Goal: Communication & Community: Answer question/provide support

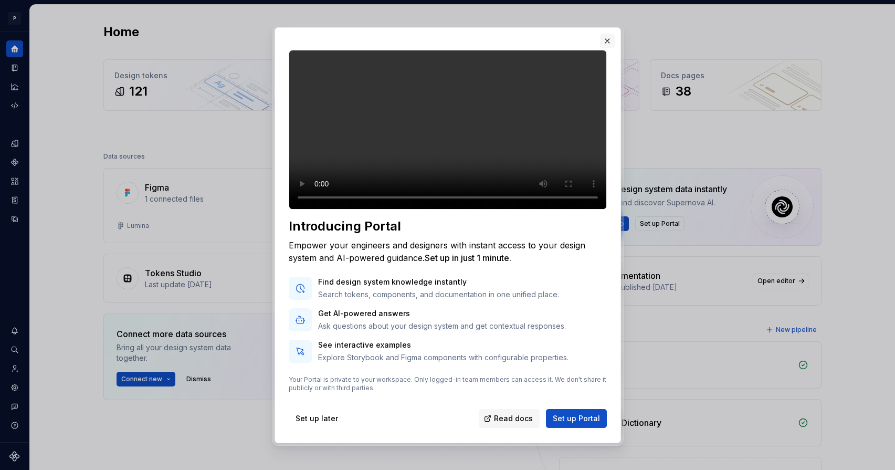
click at [608, 34] on button "button" at bounding box center [607, 41] width 15 height 15
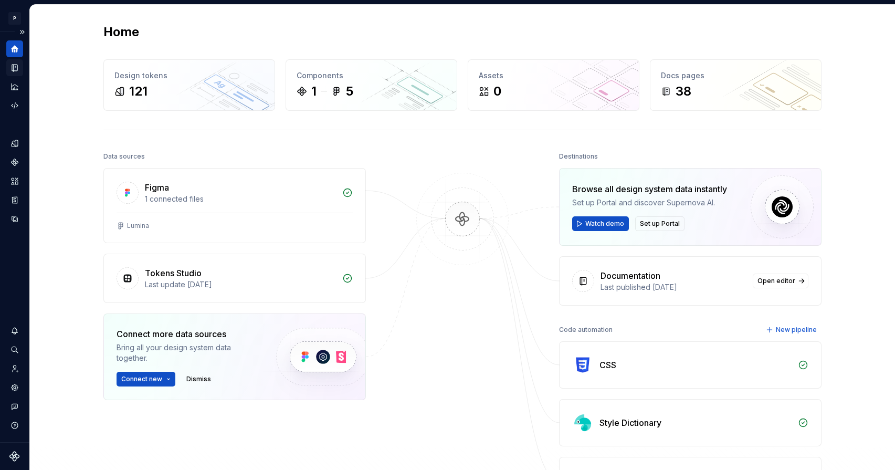
click at [16, 72] on icon "Documentation" at bounding box center [14, 67] width 9 height 9
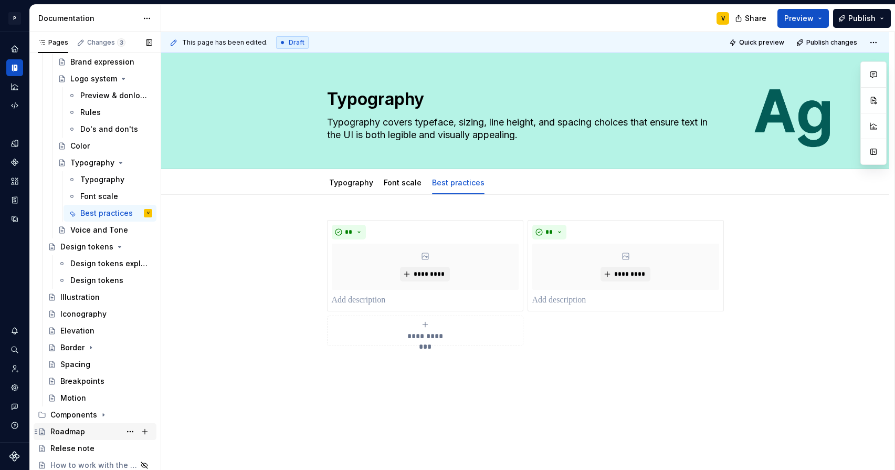
scroll to position [259, 0]
click at [139, 464] on button "Page tree" at bounding box center [145, 464] width 15 height 15
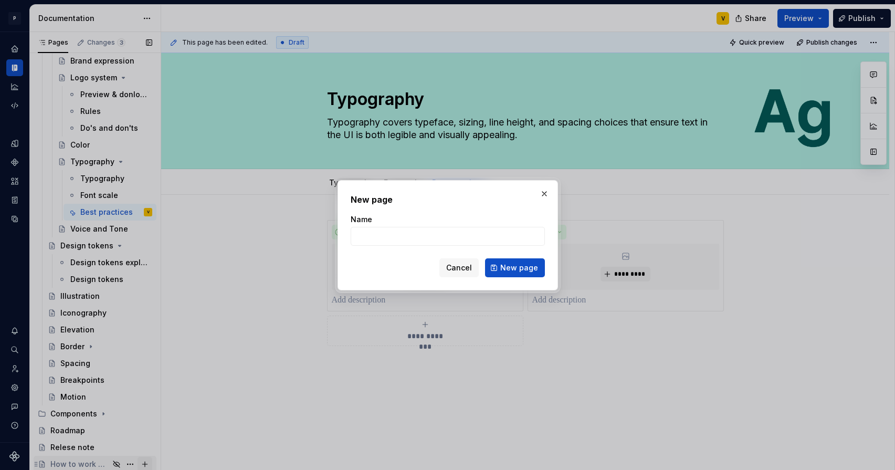
scroll to position [3, 0]
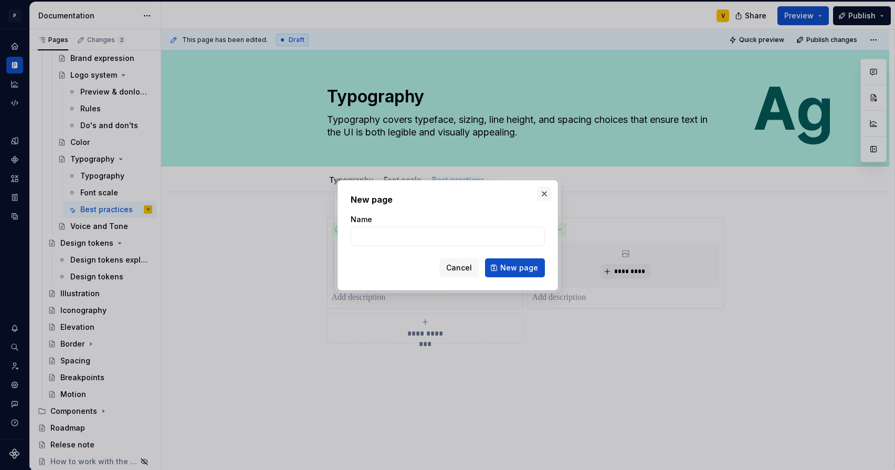
click at [544, 194] on button "button" at bounding box center [544, 193] width 15 height 15
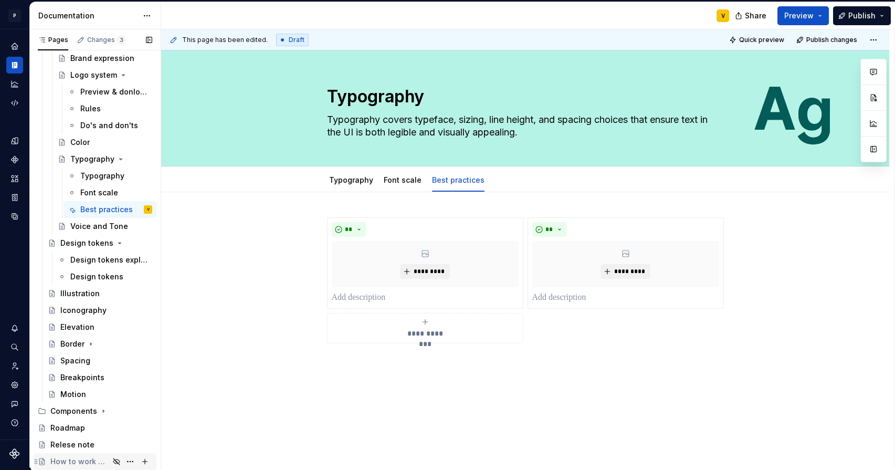
click at [113, 461] on icon "Page tree" at bounding box center [116, 461] width 6 height 6
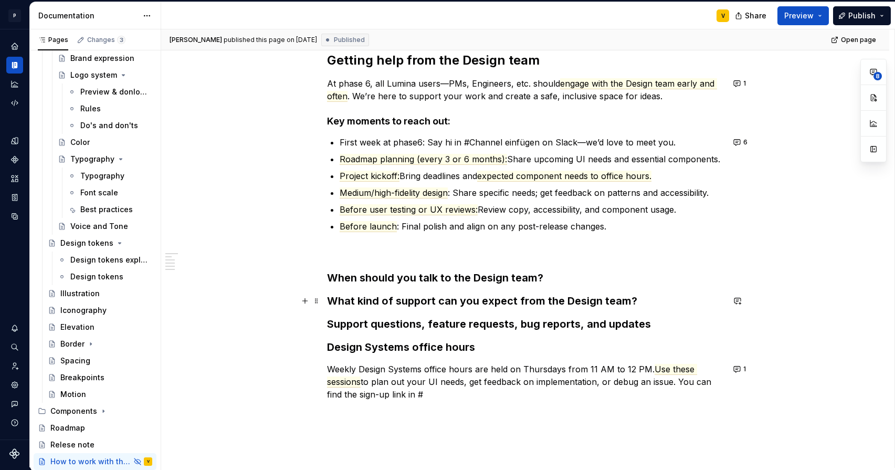
scroll to position [150, 0]
click at [736, 85] on button "1" at bounding box center [741, 84] width 20 height 15
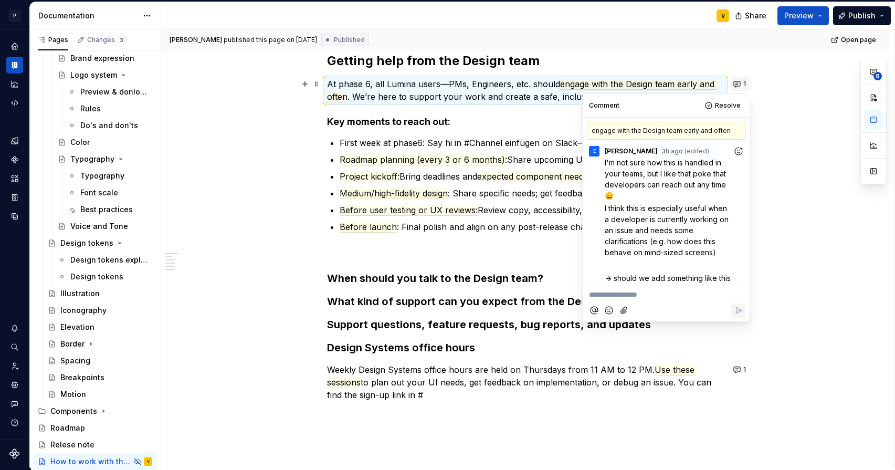
scroll to position [27, 0]
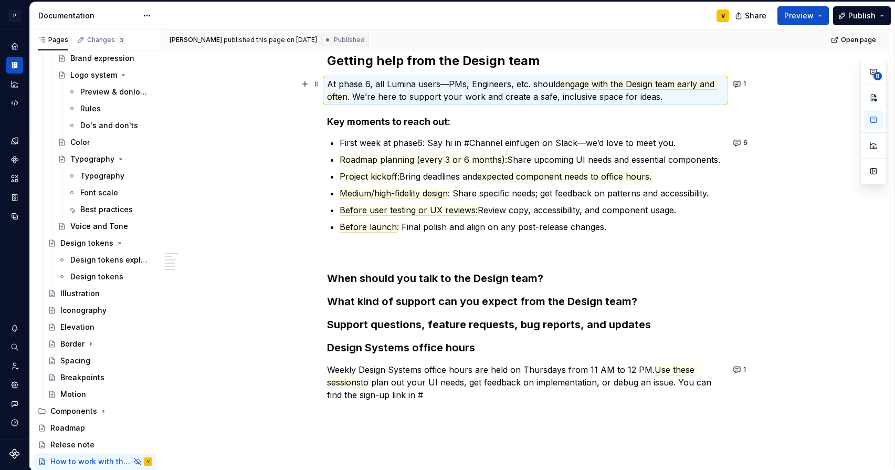
click at [776, 109] on div "Getting help from the Design team At phase 6, all Lumina users—PMs, Engineers, …" at bounding box center [525, 291] width 728 height 528
click at [737, 143] on button "6" at bounding box center [742, 142] width 22 height 15
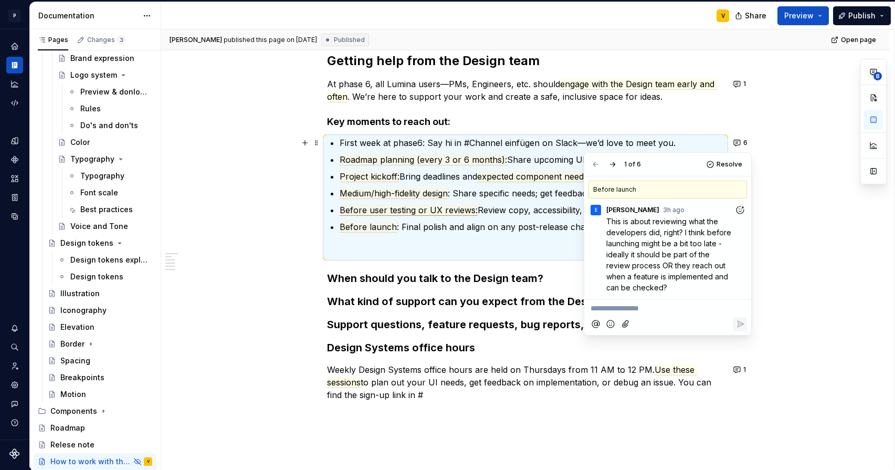
click at [435, 200] on ul "First week at phase6: Say hi in #Channel einfügen on Slack—we’d love to meet yo…" at bounding box center [532, 198] width 384 height 122
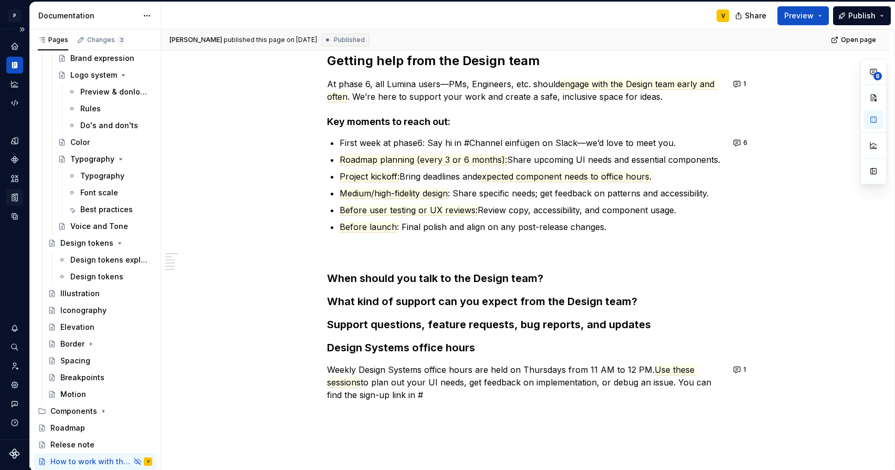
type textarea "*"
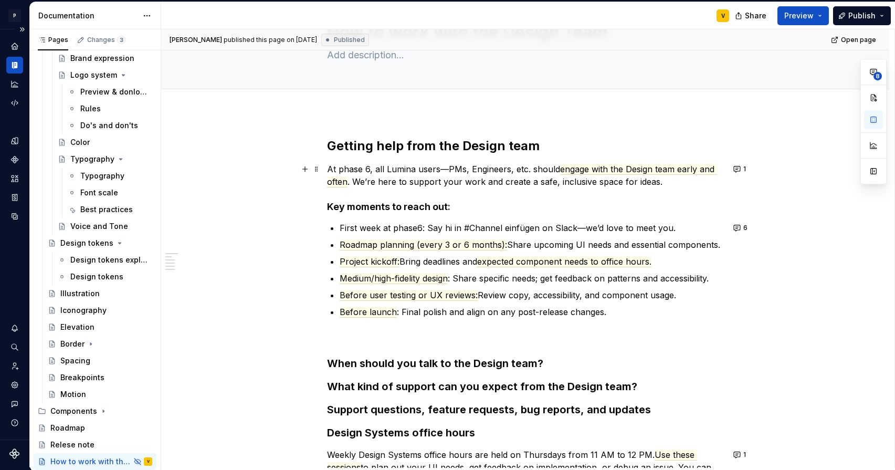
scroll to position [77, 0]
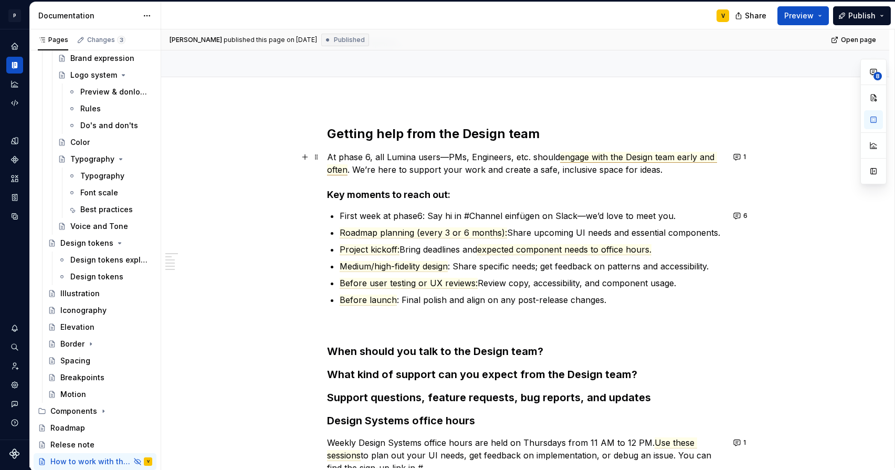
click at [579, 158] on span "engage with the Design team early and often" at bounding box center [522, 164] width 390 height 24
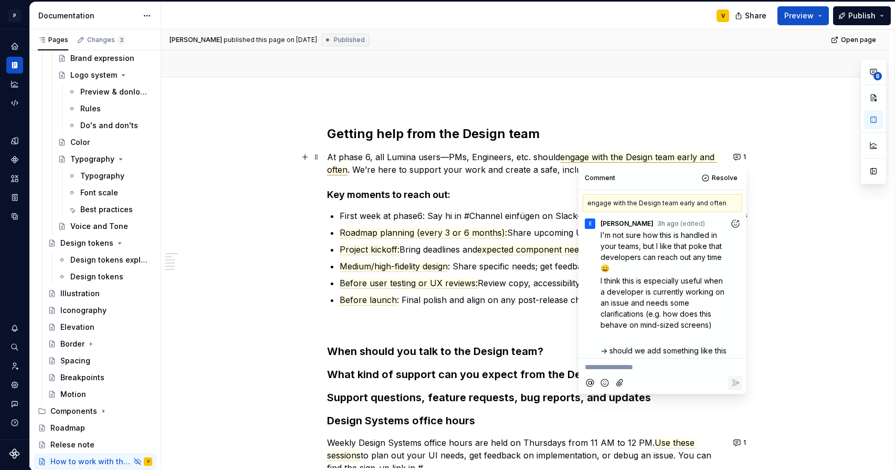
scroll to position [27, 0]
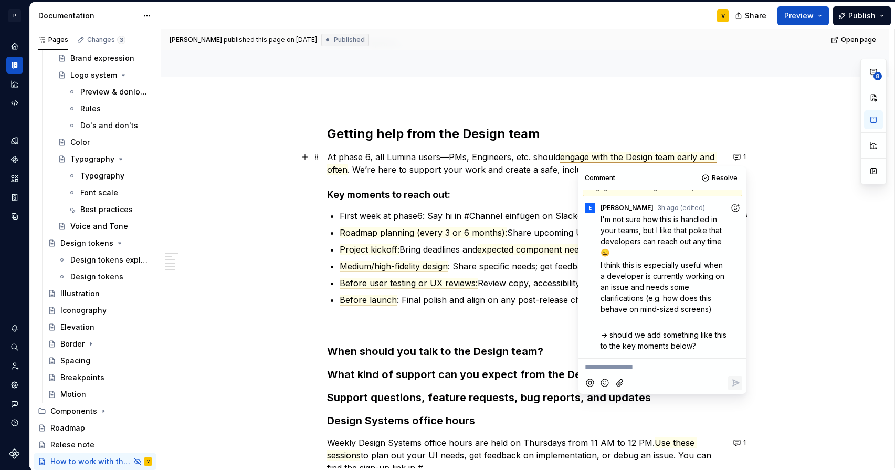
click at [469, 160] on p "At phase 6, all Lumina users—PMs, Engineers, etc. should engage with the Design…" at bounding box center [525, 163] width 397 height 25
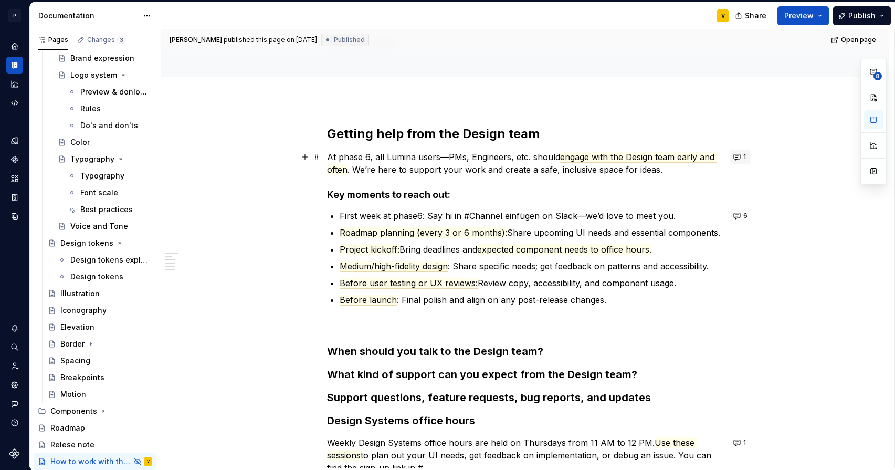
click at [737, 158] on button "1" at bounding box center [741, 157] width 20 height 15
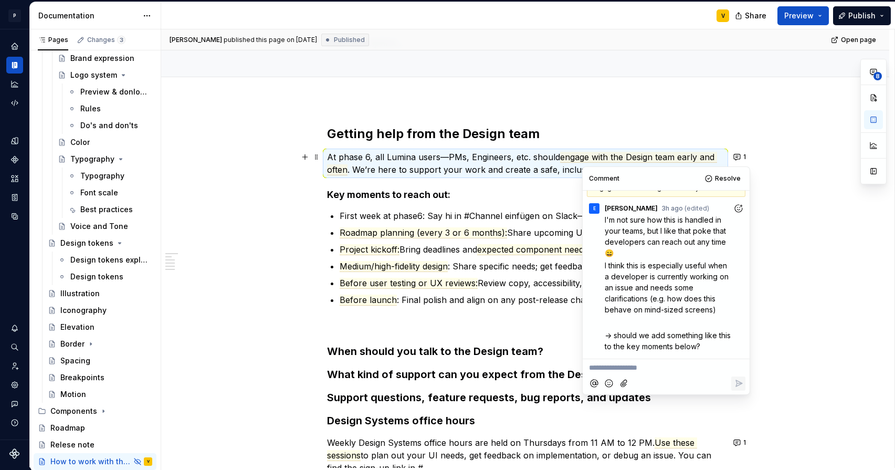
click at [621, 370] on p "**********" at bounding box center [666, 367] width 154 height 11
click at [599, 371] on p "**********" at bounding box center [666, 367] width 154 height 11
click at [625, 368] on p "**********" at bounding box center [666, 367] width 154 height 11
click at [736, 379] on icon "Reply" at bounding box center [739, 383] width 11 height 11
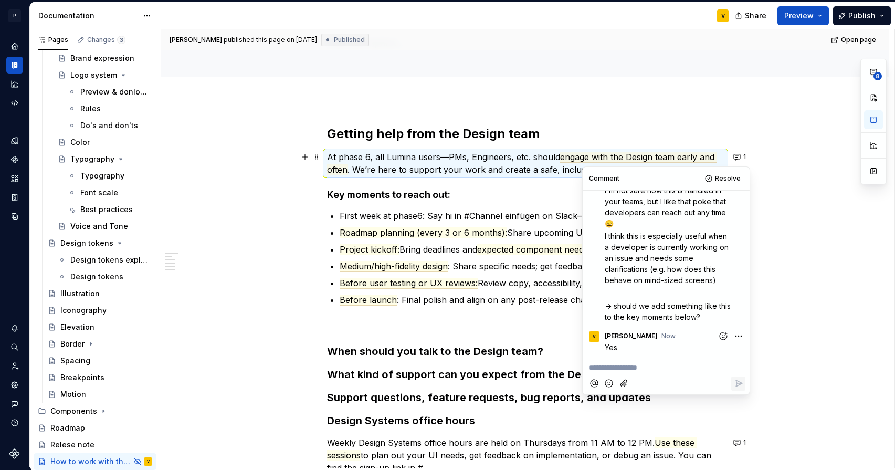
click at [494, 323] on p "Before launch : Final polish and align on any post-release changes." at bounding box center [532, 313] width 384 height 38
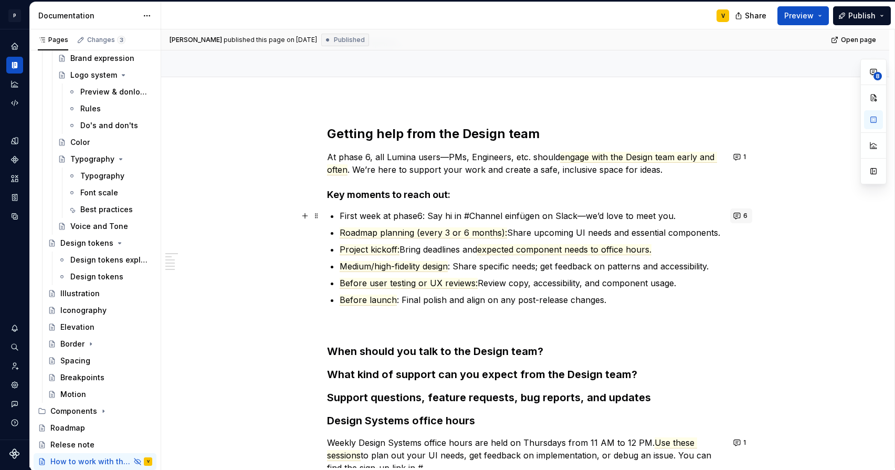
click at [736, 215] on button "6" at bounding box center [742, 215] width 22 height 15
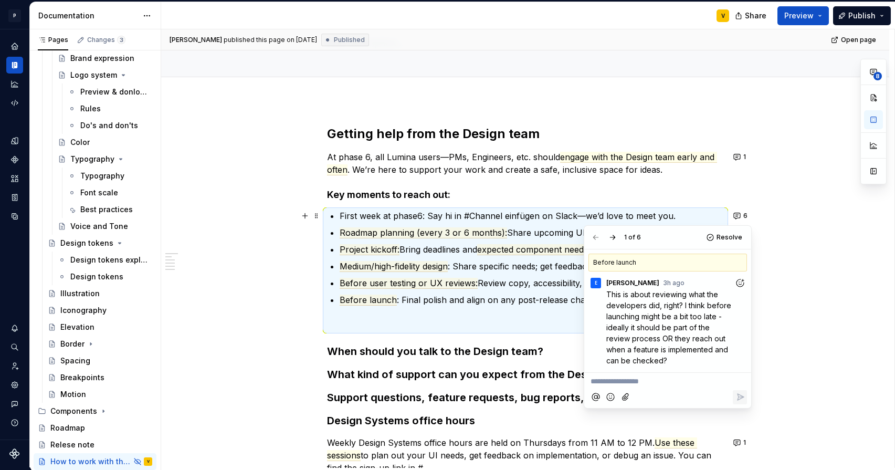
click at [279, 169] on div "Getting help from the Design team At phase 6, all Lumina users—PMs, Engineers, …" at bounding box center [525, 364] width 728 height 528
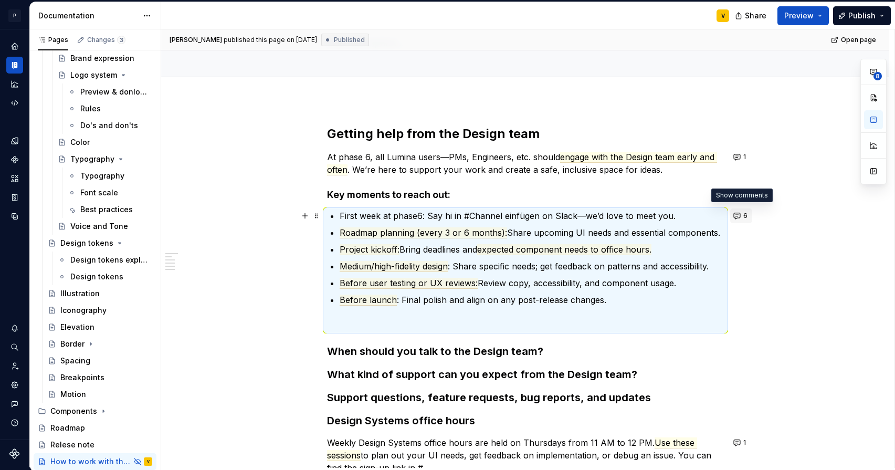
click at [736, 216] on button "6" at bounding box center [742, 215] width 22 height 15
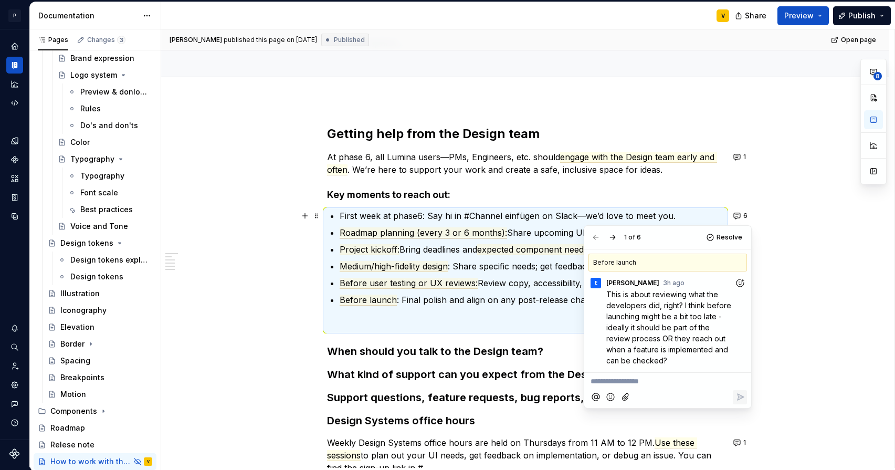
click at [452, 231] on span "Roadmap planning (every 3 or 6 months):" at bounding box center [424, 232] width 168 height 11
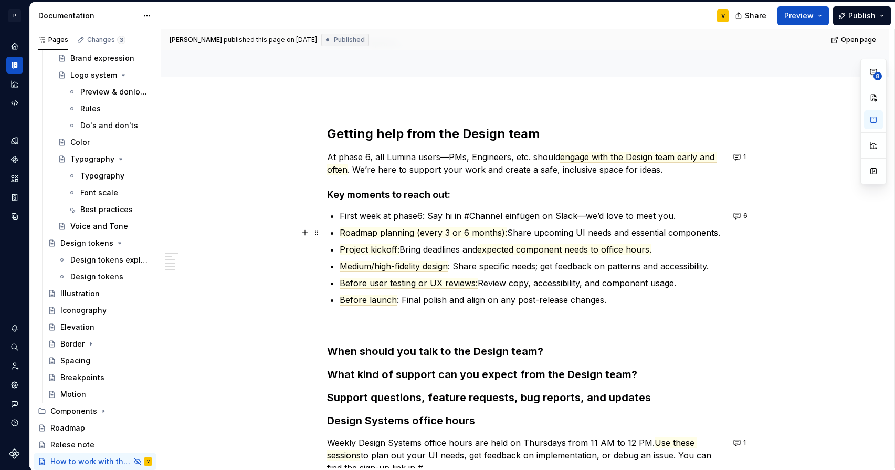
click at [415, 233] on span "Roadmap planning (every 3 or 6 months):" at bounding box center [424, 232] width 168 height 11
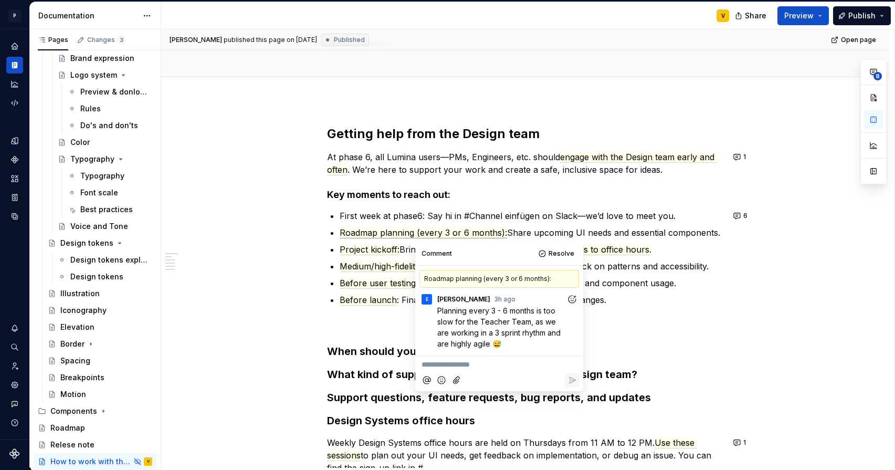
click at [444, 367] on p "**********" at bounding box center [499, 364] width 155 height 11
click at [502, 344] on p "Planning every 3 - 6 months is too slow for the Teacher Team, as we are working…" at bounding box center [501, 327] width 129 height 44
click at [442, 361] on p "**********" at bounding box center [499, 364] width 155 height 11
click at [473, 364] on p "More like an (" at bounding box center [499, 364] width 155 height 11
drag, startPoint x: 470, startPoint y: 365, endPoint x: 460, endPoint y: 363, distance: 10.6
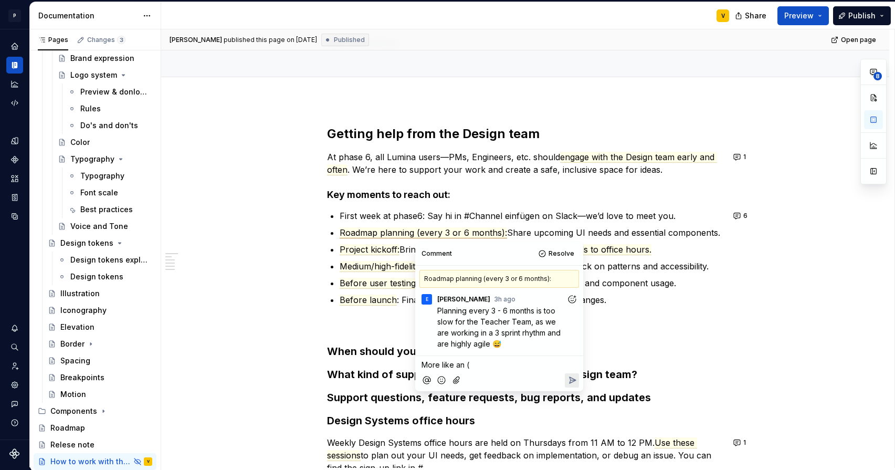
click at [460, 363] on span "More like an (" at bounding box center [446, 364] width 48 height 9
drag, startPoint x: 448, startPoint y: 361, endPoint x: 406, endPoint y: 359, distance: 42.6
click at [406, 359] on body "P Lumina V Design system data Documentation V Share Preview Publish Pages Chang…" at bounding box center [447, 235] width 895 height 470
type textarea "*"
drag, startPoint x: 488, startPoint y: 366, endPoint x: 381, endPoint y: 358, distance: 106.9
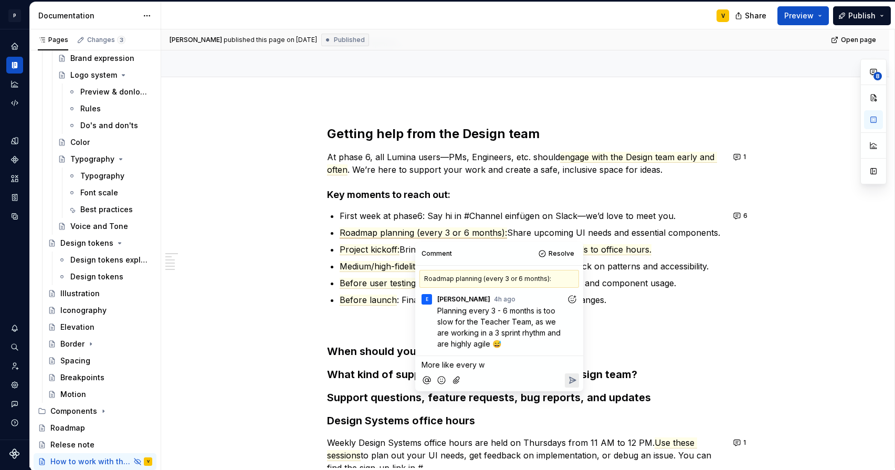
click at [382, 358] on body "P Lumina V Design system data Documentation V Share Preview Publish Pages Chang…" at bounding box center [447, 235] width 895 height 470
drag, startPoint x: 481, startPoint y: 364, endPoint x: 419, endPoint y: 360, distance: 62.2
click at [420, 360] on div "More like every w" at bounding box center [500, 363] width 160 height 14
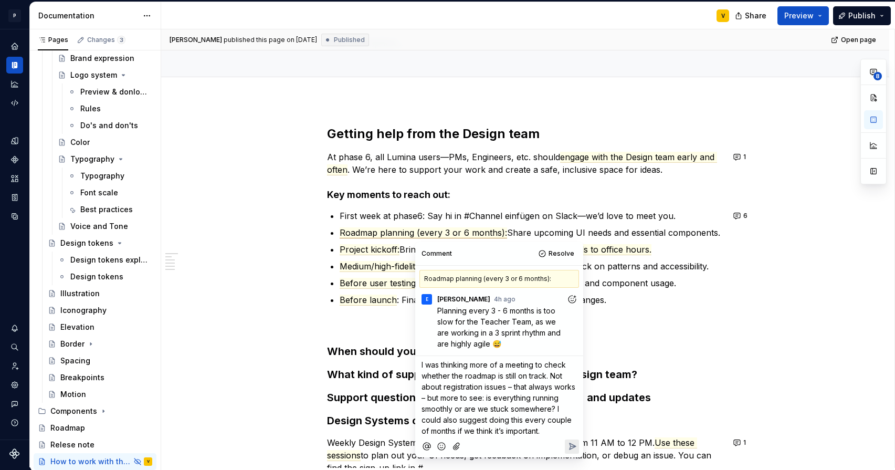
click at [572, 452] on icon "Reply" at bounding box center [572, 446] width 11 height 11
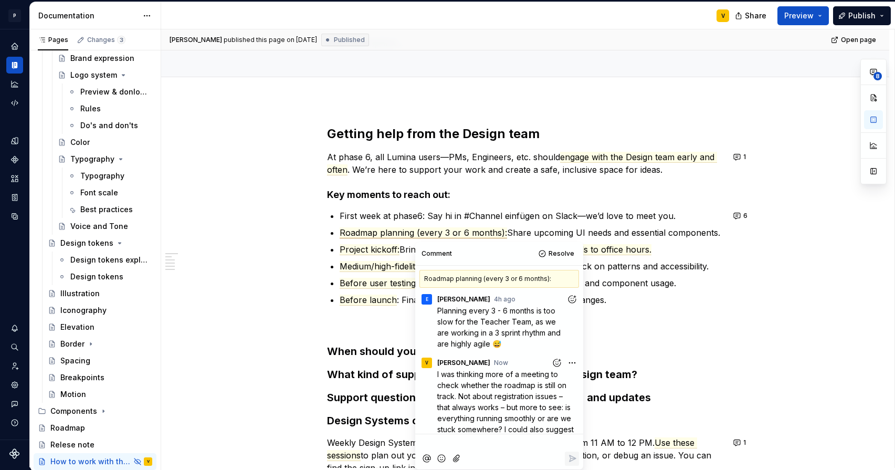
scroll to position [28, 0]
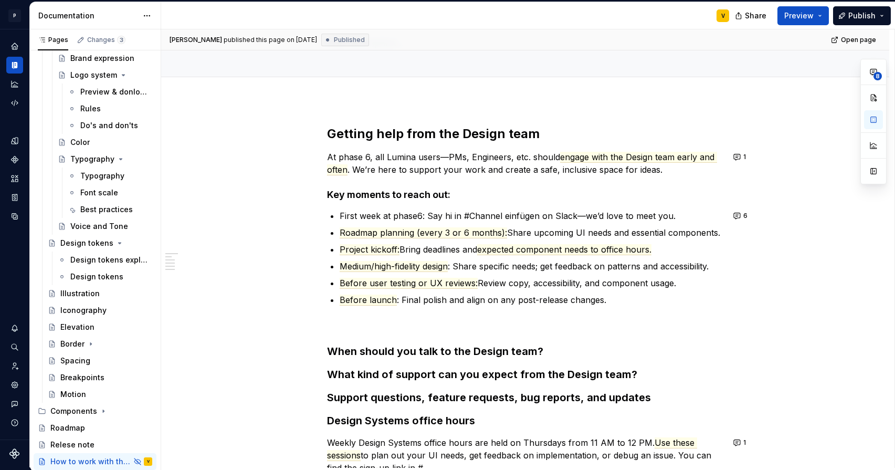
click at [285, 283] on div "Getting help from the Design team At phase 6, all Lumina users—PMs, Engineers, …" at bounding box center [525, 364] width 728 height 528
click at [365, 249] on span "Project kickoff:" at bounding box center [370, 249] width 60 height 11
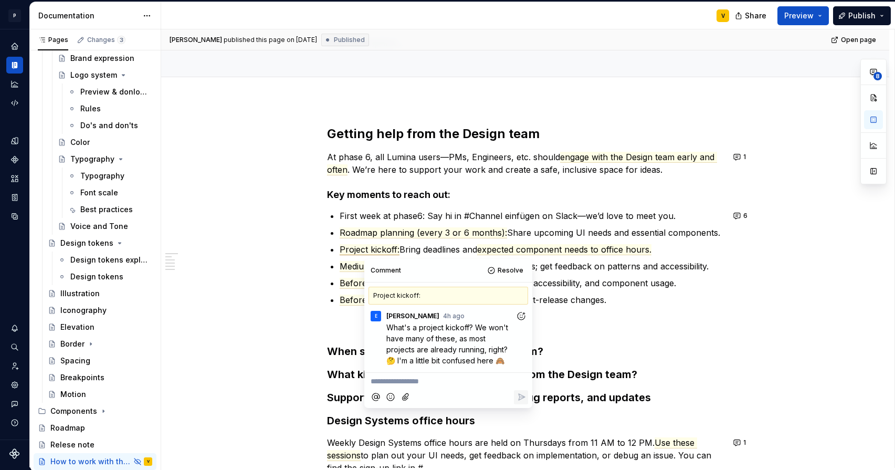
click at [404, 382] on p "**********" at bounding box center [448, 381] width 155 height 11
type textarea "*"
drag, startPoint x: 422, startPoint y: 384, endPoint x: 339, endPoint y: 374, distance: 83.5
click at [339, 374] on body "P Lumina V Design system data Documentation V Share Preview Publish Pages Chang…" at bounding box center [447, 235] width 895 height 470
drag, startPoint x: 412, startPoint y: 382, endPoint x: 372, endPoint y: 380, distance: 39.9
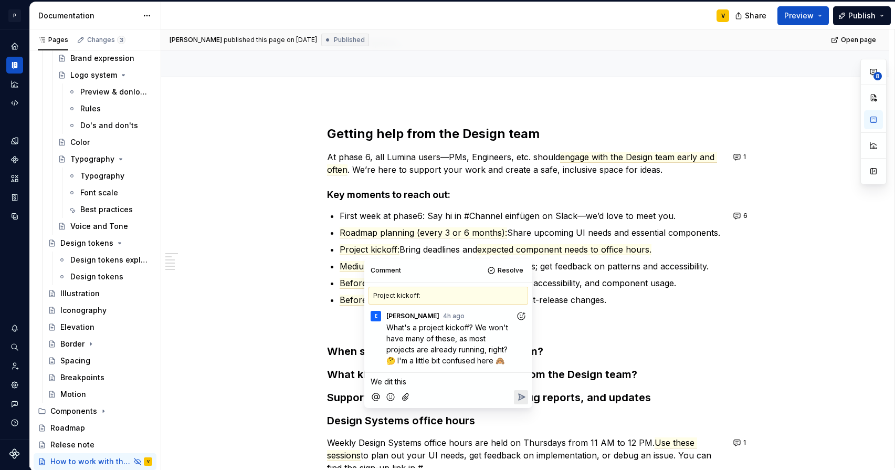
click at [372, 380] on p "We dit this" at bounding box center [448, 381] width 155 height 11
drag, startPoint x: 444, startPoint y: 383, endPoint x: 342, endPoint y: 373, distance: 101.8
click at [342, 373] on body "P Lumina V Design system data Documentation V Share Preview Publish Pages Chang…" at bounding box center [447, 235] width 895 height 470
drag, startPoint x: 443, startPoint y: 383, endPoint x: 374, endPoint y: 372, distance: 69.7
click at [374, 372] on div "Comment Resolve Project kickoff: E [PERSON_NAME] 4h ago What's a project kickof…" at bounding box center [448, 333] width 168 height 149
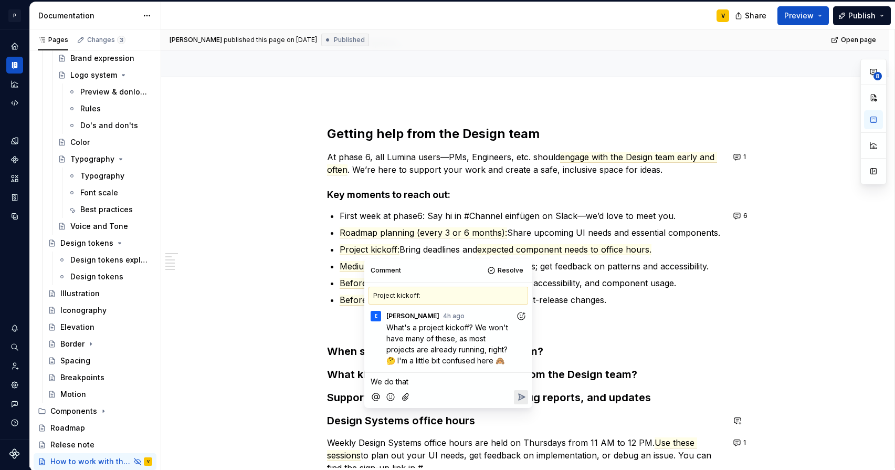
click at [523, 398] on icon "Reply" at bounding box center [522, 397] width 6 height 6
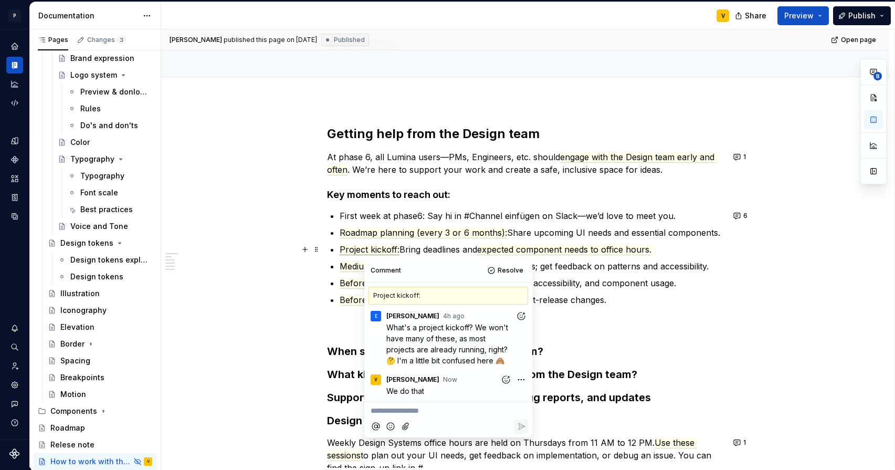
click at [427, 244] on p "Project kickoff: Bring deadlines and expected component needs to office hours." at bounding box center [532, 249] width 384 height 13
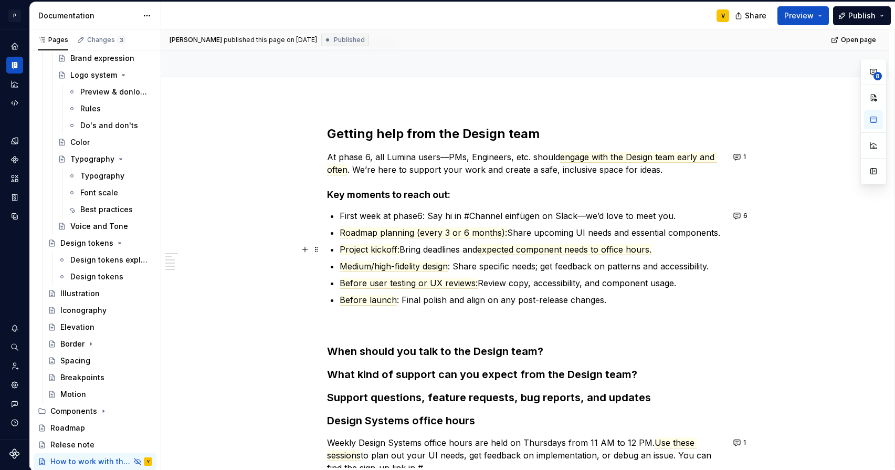
click at [530, 248] on span "expected component needs to office hours." at bounding box center [564, 249] width 174 height 11
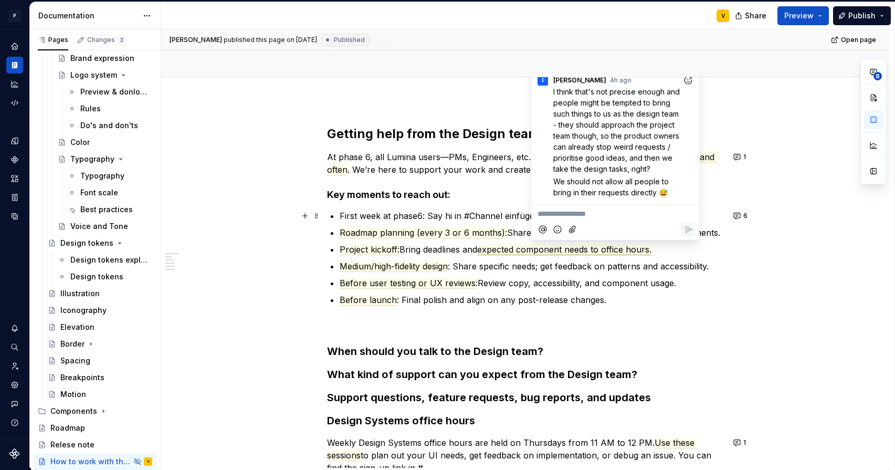
click at [582, 215] on p "**********" at bounding box center [615, 213] width 155 height 11
click at [585, 213] on p "**********" at bounding box center [615, 213] width 155 height 11
click at [572, 215] on p "**********" at bounding box center [615, 213] width 155 height 11
drag, startPoint x: 539, startPoint y: 213, endPoint x: 592, endPoint y: 217, distance: 53.2
click at [592, 217] on p "This is for PM" at bounding box center [615, 213] width 155 height 11
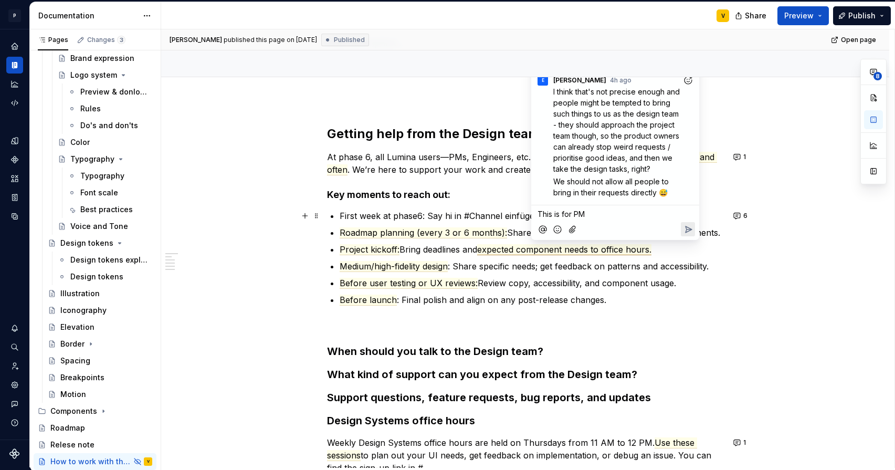
click at [595, 215] on p "This is for PM" at bounding box center [615, 213] width 155 height 11
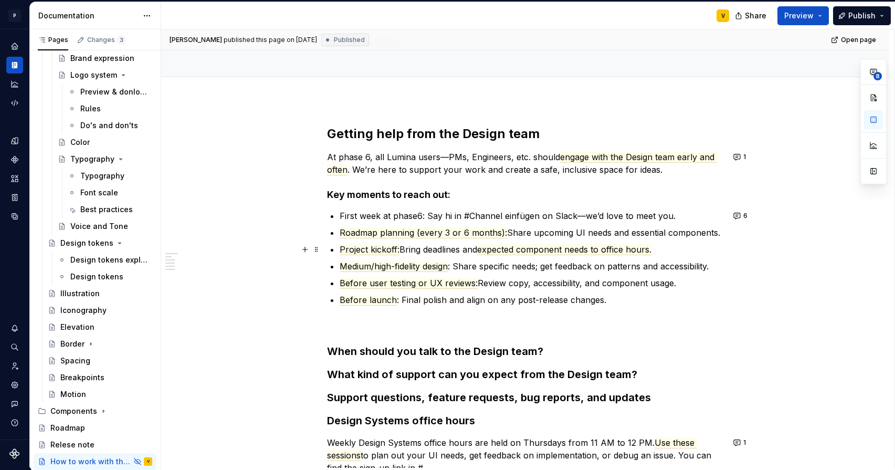
click at [420, 247] on p "Project kickoff: Bring deadlines and expected component needs to office hours." at bounding box center [532, 249] width 384 height 13
click at [479, 249] on p "Project kickoff: Bring deadlines and expected component needs to office hours." at bounding box center [532, 249] width 384 height 13
click at [344, 249] on span "Project kickoff:" at bounding box center [370, 249] width 60 height 11
click at [338, 249] on div "Getting help from the Design team At phase 6, all Lumina users—PMs, Engineers, …" at bounding box center [525, 300] width 397 height 349
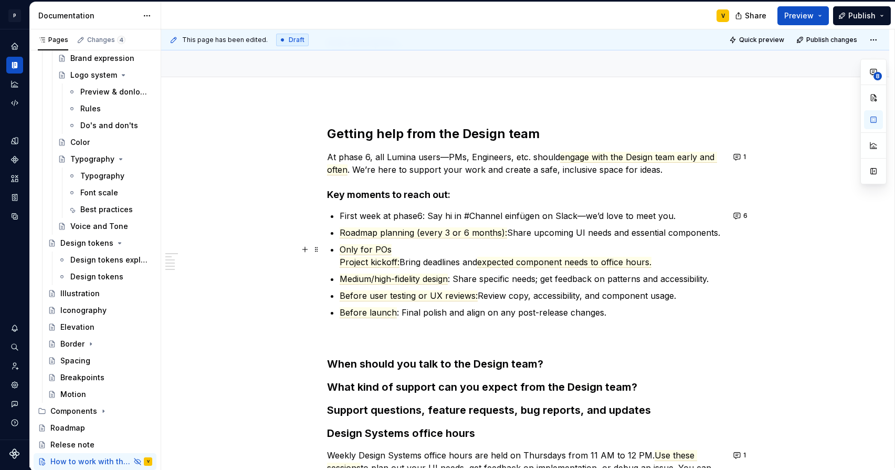
click at [662, 264] on p "Only for POs Project kickoff: Bring deadlines and expected component needs to o…" at bounding box center [532, 255] width 384 height 25
click at [582, 261] on span "expected component needs to office hours." at bounding box center [564, 262] width 174 height 11
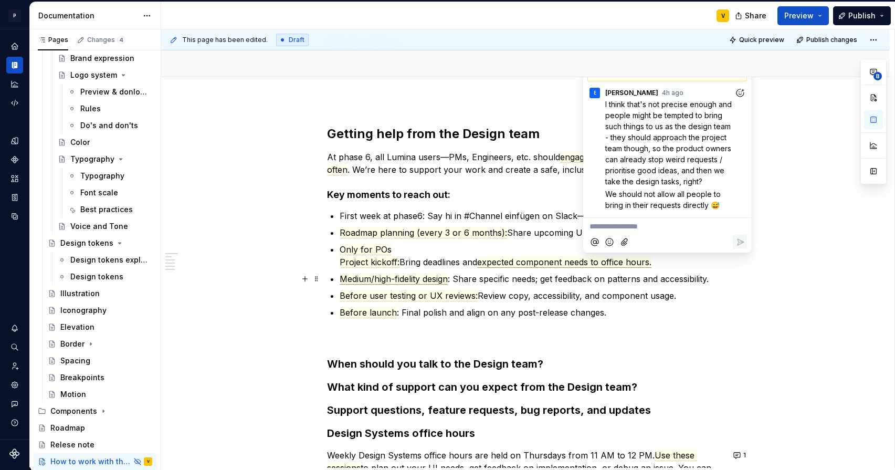
click at [379, 279] on span "Medium/high-fidelity design" at bounding box center [394, 279] width 108 height 11
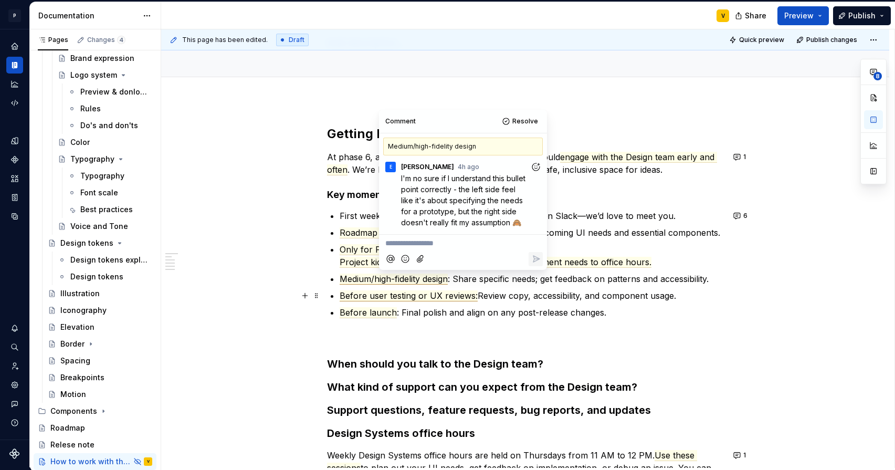
click at [350, 290] on span "Before user testing or UX reviews:" at bounding box center [409, 295] width 138 height 11
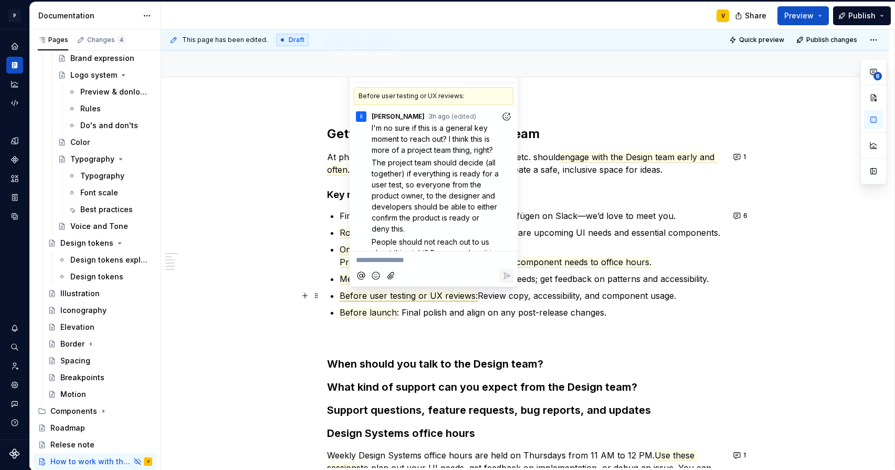
scroll to position [36, 0]
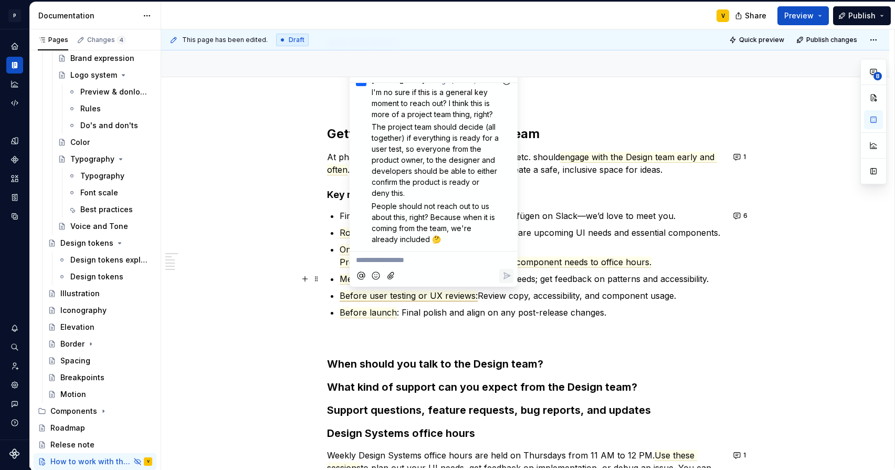
click at [598, 276] on p "Medium/high-fidelity design : Share specific needs; get feedback on patterns an…" at bounding box center [532, 279] width 384 height 13
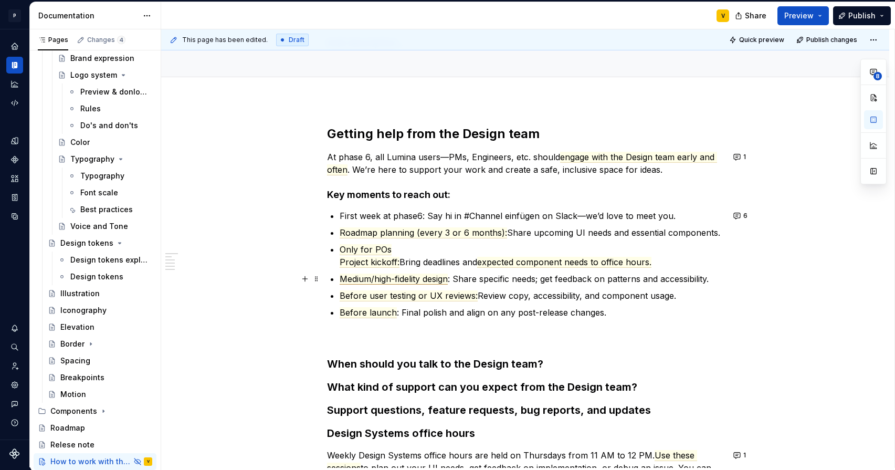
click at [382, 279] on span "Medium/high-fidelity design" at bounding box center [394, 279] width 108 height 11
click at [354, 297] on span "Before user testing or UX reviews:" at bounding box center [409, 295] width 138 height 11
click at [447, 302] on ul "First week at phase6: Say hi in #Channel einfügen on Slack—we’d love to meet yo…" at bounding box center [532, 277] width 384 height 134
click at [423, 298] on span "Before user testing or UX reviews:" at bounding box center [409, 295] width 138 height 11
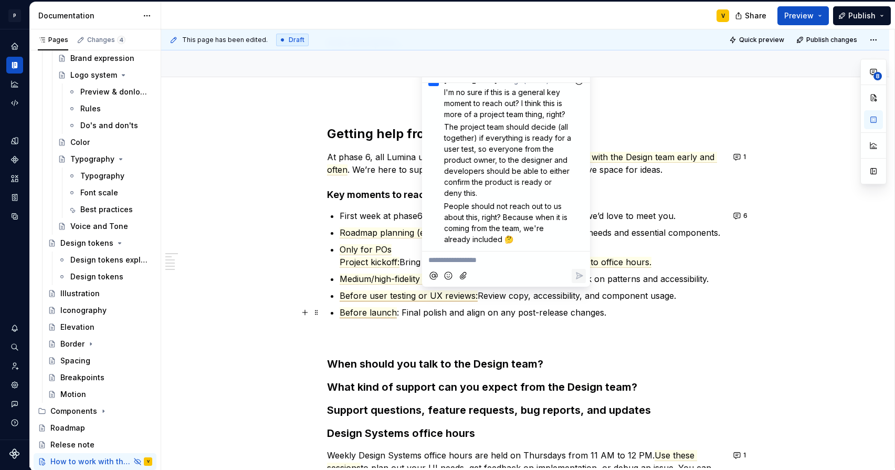
click at [359, 308] on span "Before launch" at bounding box center [368, 312] width 57 height 11
type textarea "*"
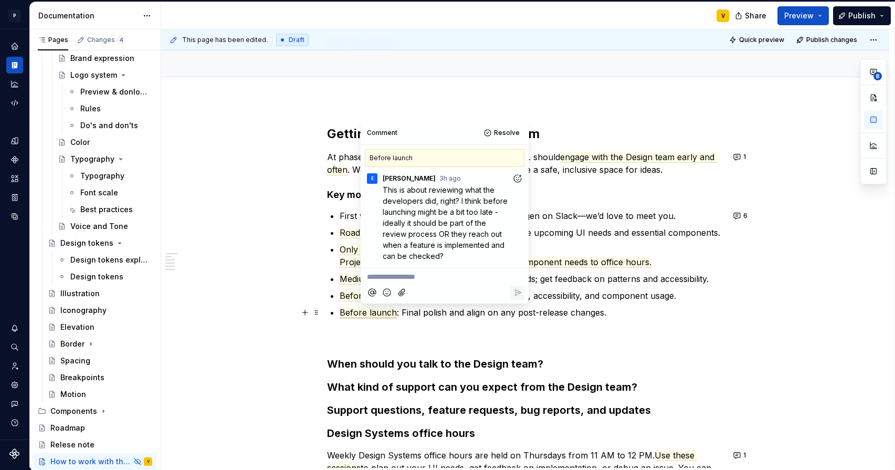
click at [415, 322] on p "Before launch : Final polish and align on any post-release changes." at bounding box center [532, 325] width 384 height 38
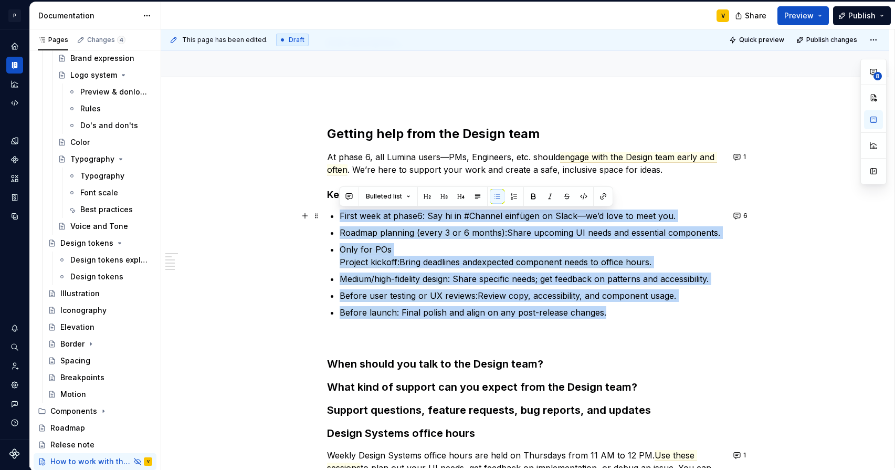
drag, startPoint x: 602, startPoint y: 312, endPoint x: 327, endPoint y: 212, distance: 293.2
click at [327, 212] on div "Getting help from the Design team At phase 6, all Lumina users—PMs, Engineers, …" at bounding box center [525, 306] width 397 height 361
copy ul "First week at phase6: Say hi in #Channel einfügen on Slack—we’d love to meet yo…"
click at [394, 243] on p "Only for POs Project kickoff: Bring deadlines and expected component needs to o…" at bounding box center [532, 255] width 384 height 25
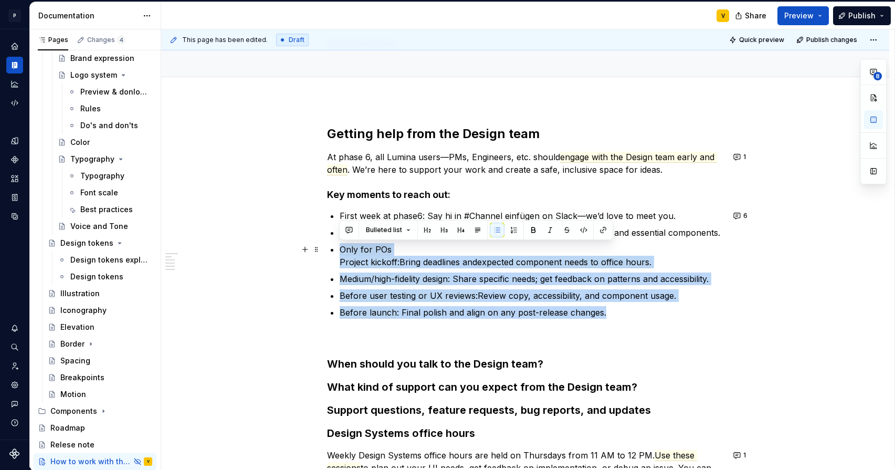
drag, startPoint x: 653, startPoint y: 318, endPoint x: 334, endPoint y: 246, distance: 327.3
click at [334, 246] on div "Getting help from the Design team At phase 6, all Lumina users—PMs, Engineers, …" at bounding box center [525, 306] width 397 height 361
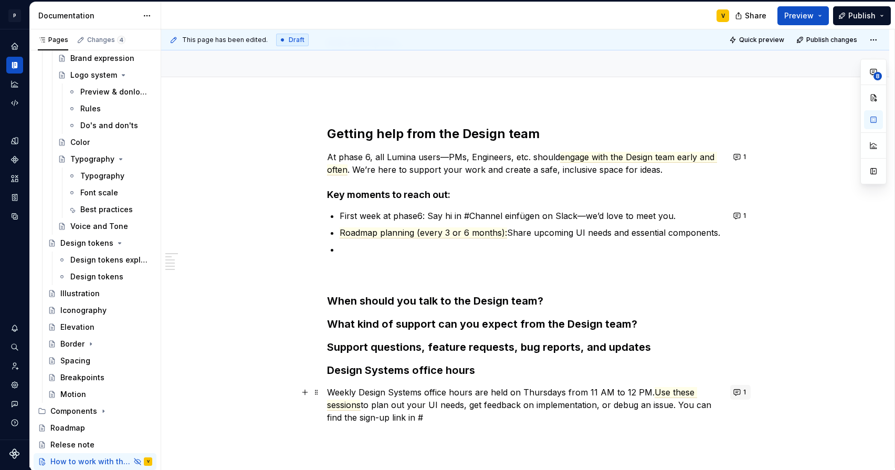
click at [737, 388] on button "1" at bounding box center [741, 392] width 20 height 15
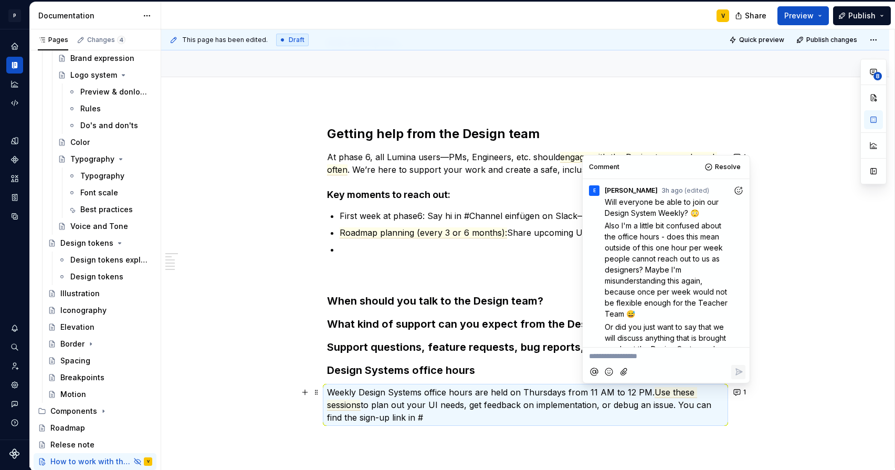
scroll to position [47, 0]
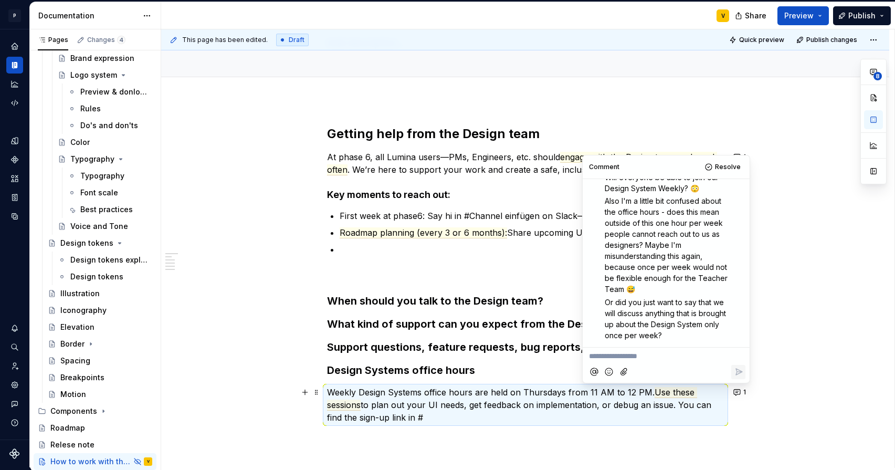
click at [710, 333] on p "Or did you just want to say that we will discuss anything that is brought up ab…" at bounding box center [669, 319] width 128 height 44
click at [708, 336] on p "Or did you just want to say that we will discuss anything that is brought up ab…" at bounding box center [669, 319] width 128 height 44
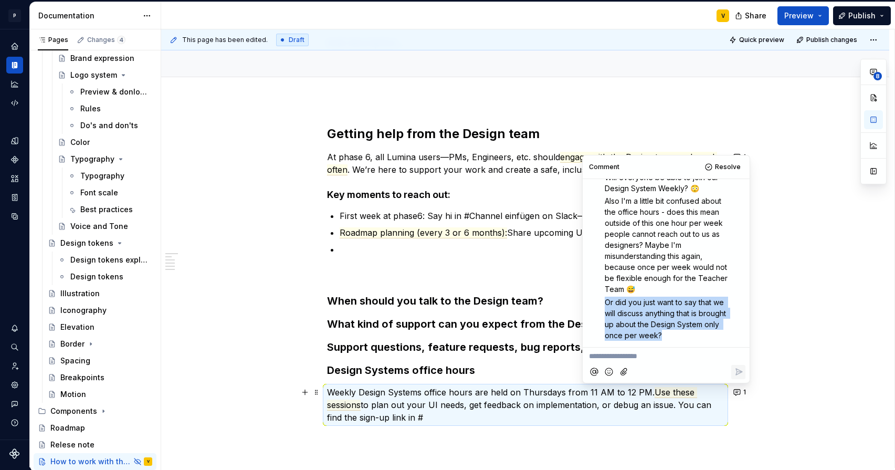
drag, startPoint x: 706, startPoint y: 337, endPoint x: 596, endPoint y: 303, distance: 115.4
click at [596, 303] on div "Will everyone be able to join our Design System Weekly? 😳 Also I'm a little bit…" at bounding box center [666, 256] width 159 height 169
copy span "Or did you just want to say that we will discuss anything that is brought up ab…"
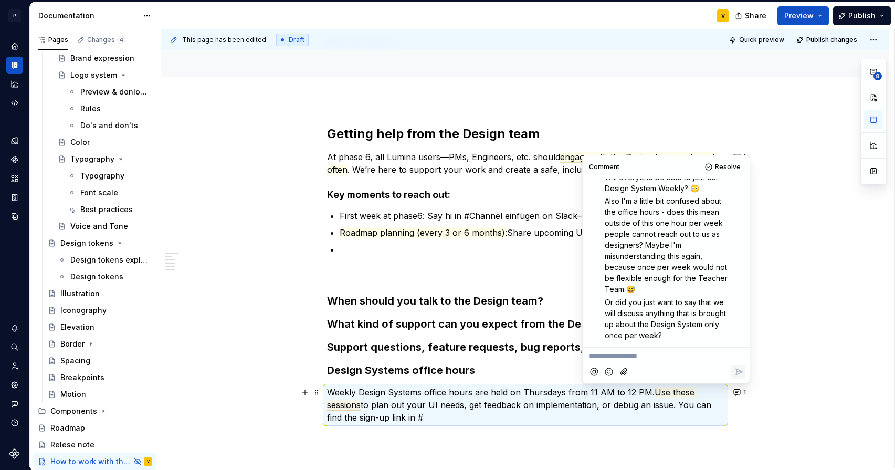
click at [607, 352] on p "**********" at bounding box center [666, 356] width 154 height 11
paste div "Composer editor"
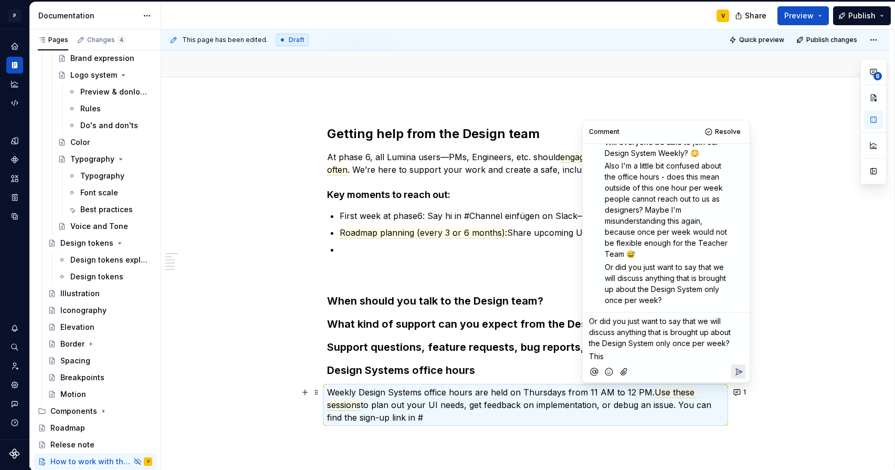
click at [734, 369] on icon "Reply" at bounding box center [739, 372] width 11 height 11
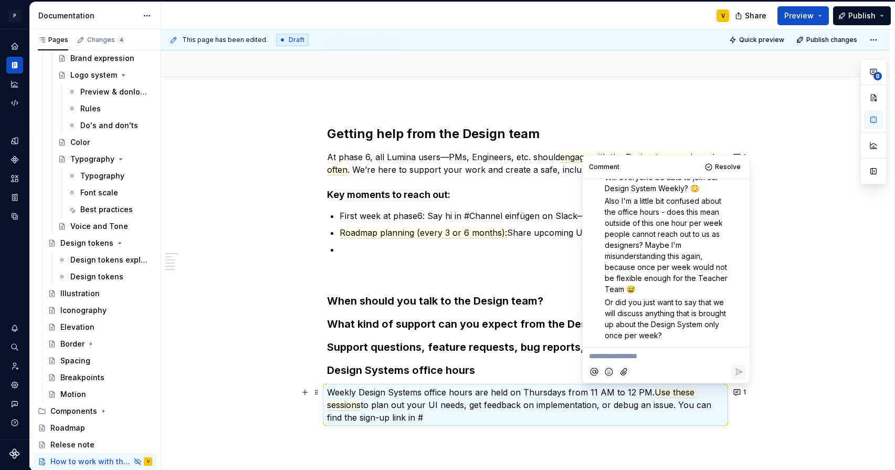
scroll to position [122, 0]
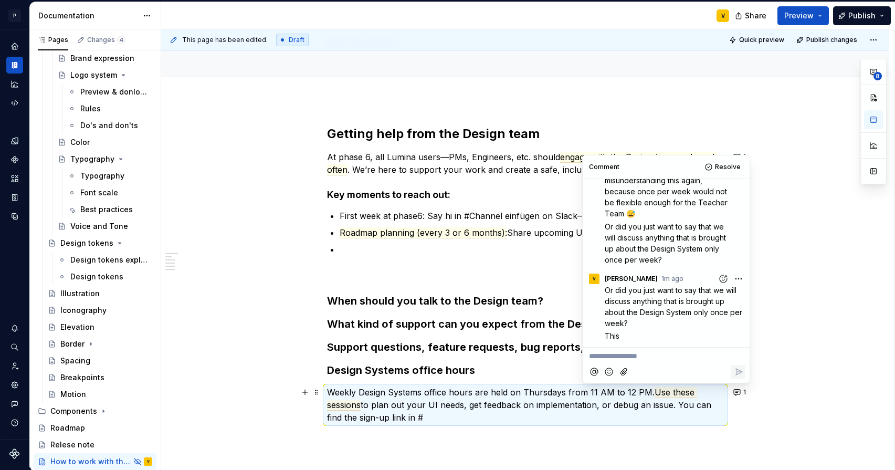
click at [349, 285] on div "Getting help from the Design team At phase 6, all Lumina users—PMs, Engineers, …" at bounding box center [525, 275] width 397 height 298
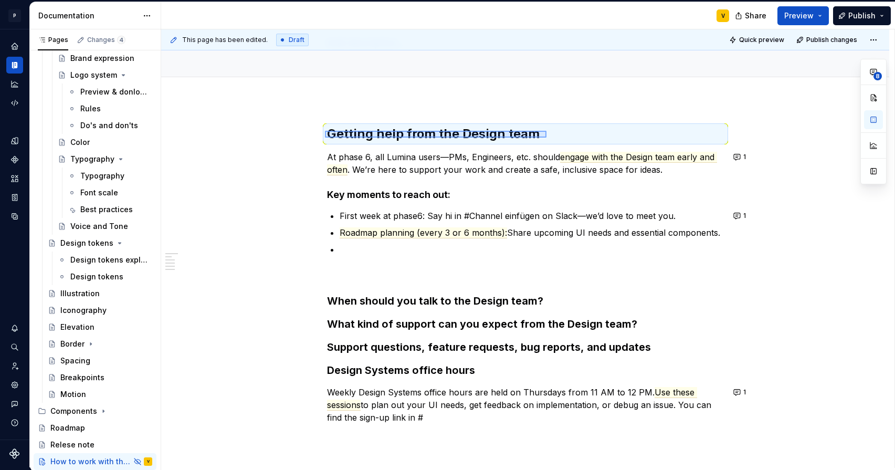
drag, startPoint x: 325, startPoint y: 131, endPoint x: 540, endPoint y: 134, distance: 214.8
click at [540, 134] on div "This page has been edited. Draft Quick preview Publish changes Hidden page How …" at bounding box center [528, 248] width 734 height 439
click at [538, 133] on h2 "Getting help from the Design team" at bounding box center [525, 134] width 397 height 17
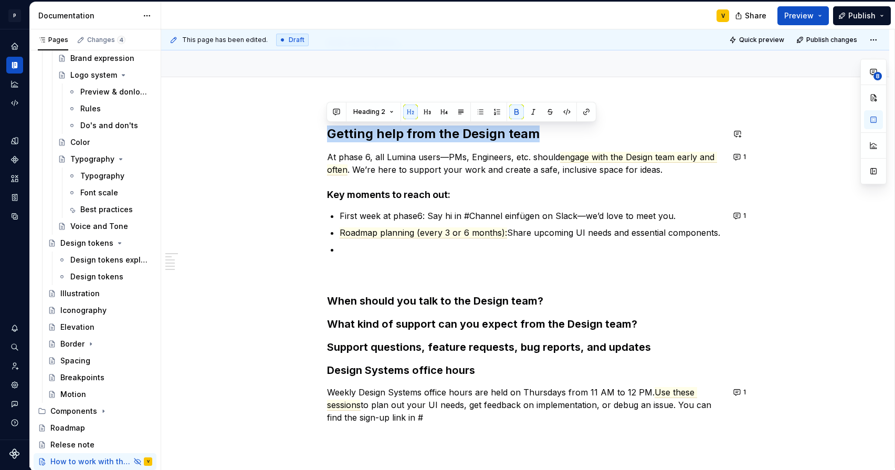
drag, startPoint x: 537, startPoint y: 132, endPoint x: 357, endPoint y: 122, distance: 179.9
click at [357, 122] on div "Getting help from the Design team At phase 6, all Lumina users—PMs, Engineers, …" at bounding box center [525, 338] width 728 height 477
copy strong "Getting help from the Design team"
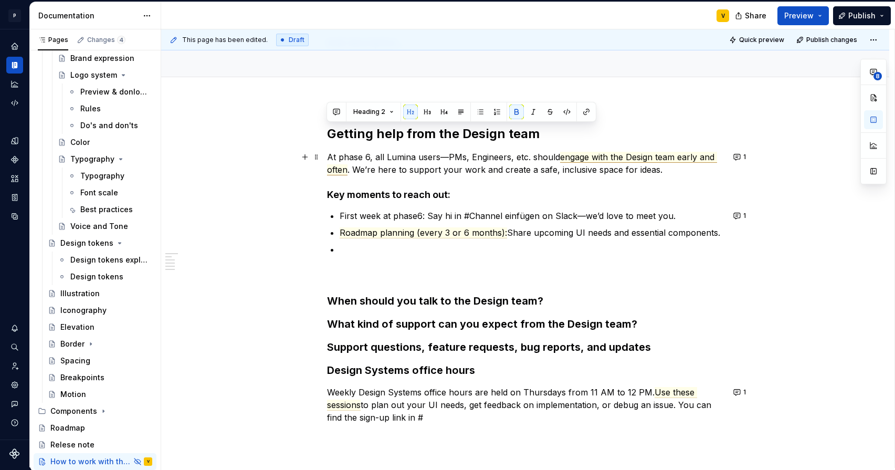
click at [714, 159] on span "engage with the Design team early and often" at bounding box center [522, 164] width 390 height 24
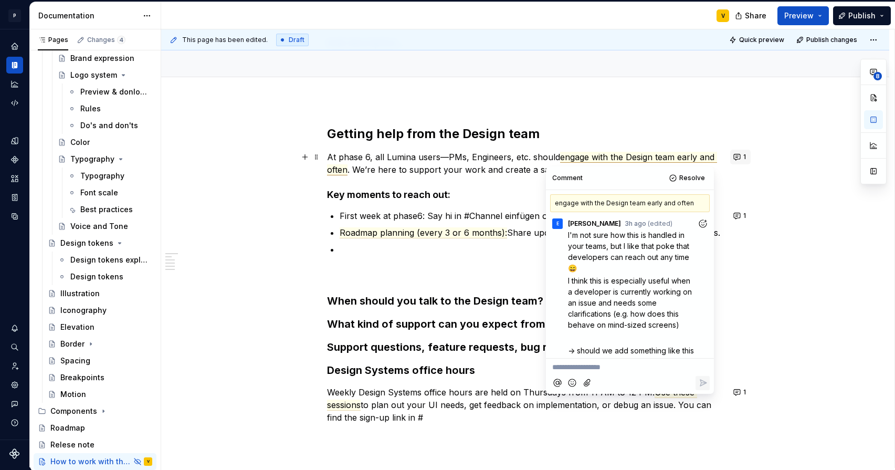
scroll to position [56, 0]
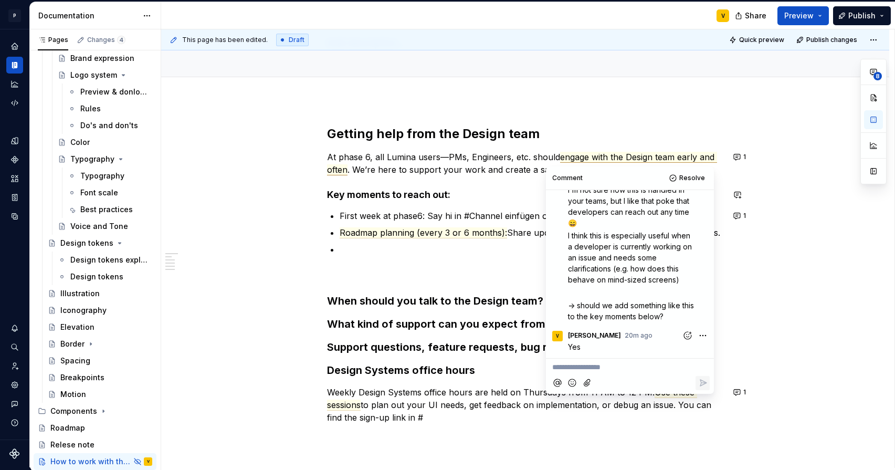
click at [471, 185] on div "Getting help from the Design team At phase 6, all Lumina users—PMs, Engineers, …" at bounding box center [525, 275] width 397 height 298
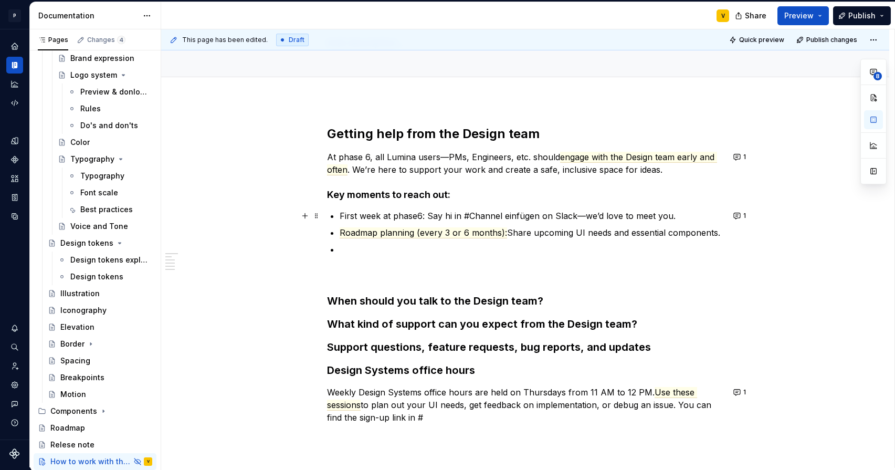
click at [463, 215] on p "First week at phase6: Say hi in #Channel einfügen on Slack—we’d love to meet yo…" at bounding box center [532, 216] width 384 height 13
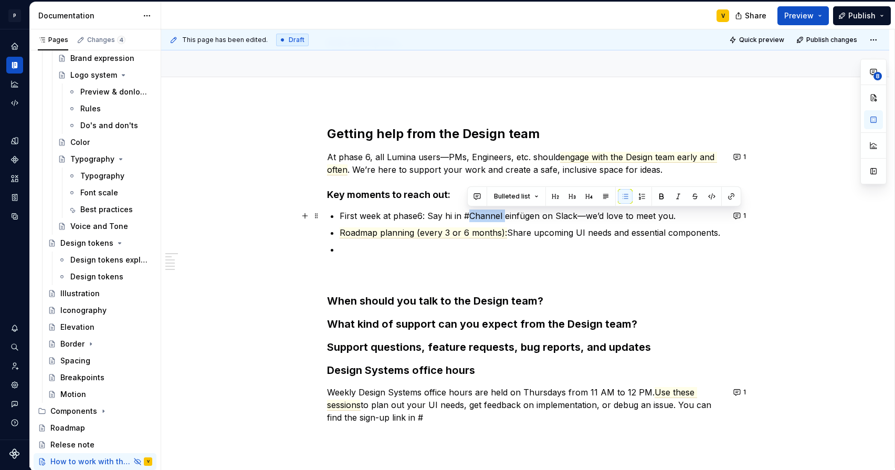
drag, startPoint x: 469, startPoint y: 214, endPoint x: 502, endPoint y: 214, distance: 32.6
click at [502, 214] on p "First week at phase6: Say hi in #Channel einfügen on Slack—we’d love to meet yo…" at bounding box center [532, 216] width 384 height 13
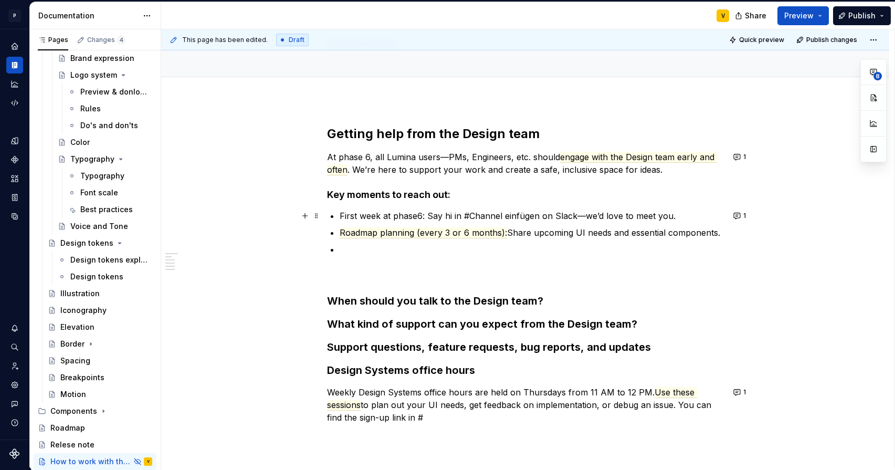
click at [461, 214] on p "First week at phase6: Say hi in #Channel einfügen on Slack—we’d love to meet yo…" at bounding box center [532, 216] width 384 height 13
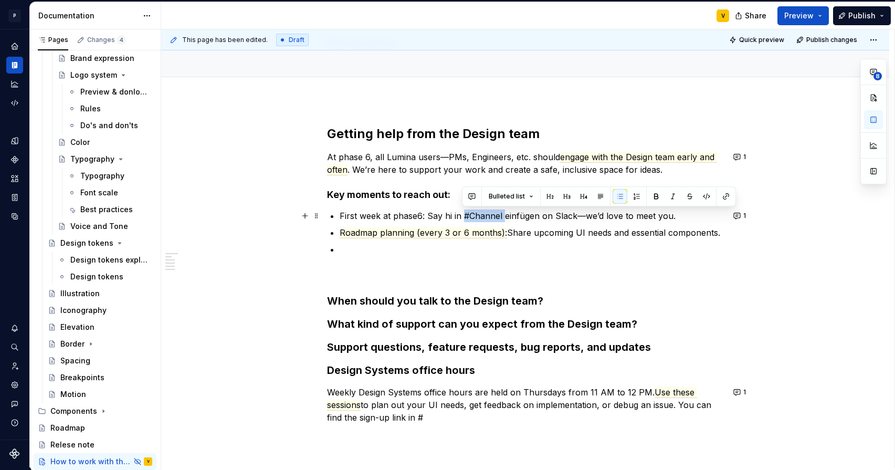
drag, startPoint x: 462, startPoint y: 215, endPoint x: 502, endPoint y: 216, distance: 39.9
click at [502, 216] on p "First week at phase6: Say hi in #Channel einfügen on Slack—we’d love to meet yo…" at bounding box center [532, 216] width 384 height 13
drag, startPoint x: 502, startPoint y: 216, endPoint x: 478, endPoint y: 214, distance: 23.7
click at [477, 214] on p "First week at phase6: Say hi in #Channel einfügen on Slack—we’d love to meet yo…" at bounding box center [532, 216] width 384 height 13
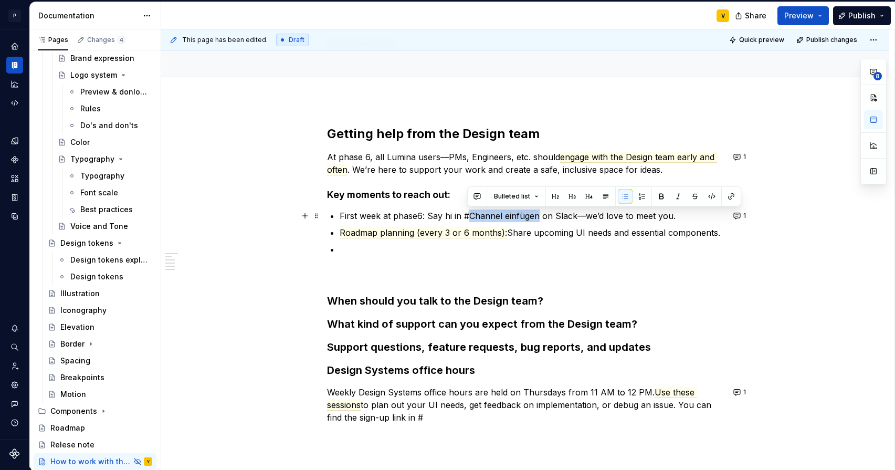
click at [494, 214] on p "First week at phase6: Say hi in #Channel einfügen on Slack—we’d love to meet yo…" at bounding box center [532, 216] width 384 height 13
drag, startPoint x: 536, startPoint y: 215, endPoint x: 468, endPoint y: 212, distance: 67.8
click at [468, 212] on p "First week at phase6: Say hi in #Channel einfügen on Slack—we’d love to meet yo…" at bounding box center [532, 216] width 384 height 13
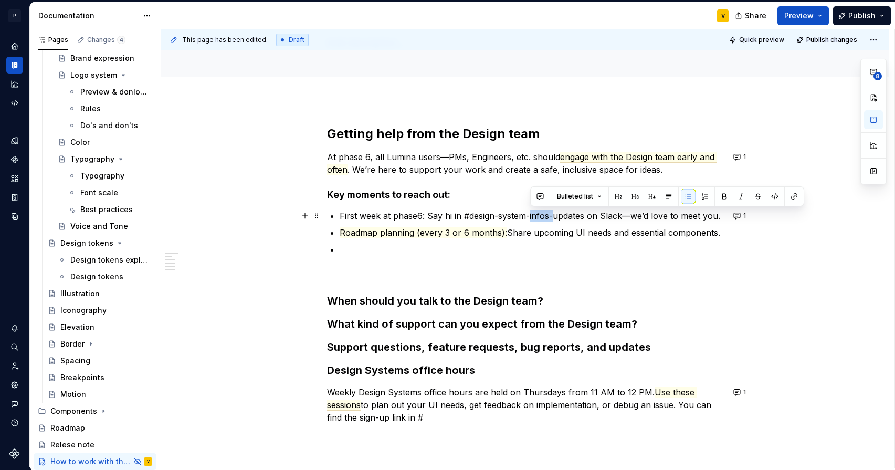
drag, startPoint x: 530, startPoint y: 216, endPoint x: 552, endPoint y: 216, distance: 22.1
click at [552, 216] on p "First week at phase6: Say hi in #design-system-infos-updates on Slack—we’d love…" at bounding box center [532, 216] width 384 height 13
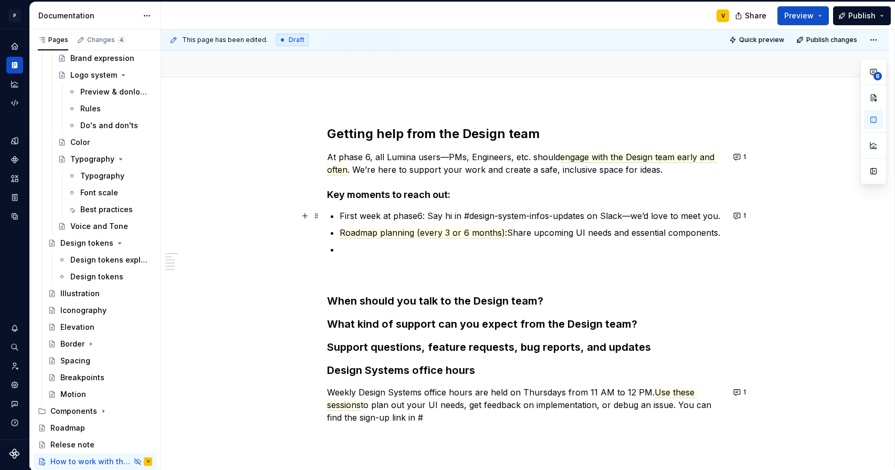
click at [556, 215] on p "First week at phase6: Say hi in #design-system-infos-updates on Slack—we’d love…" at bounding box center [532, 216] width 384 height 13
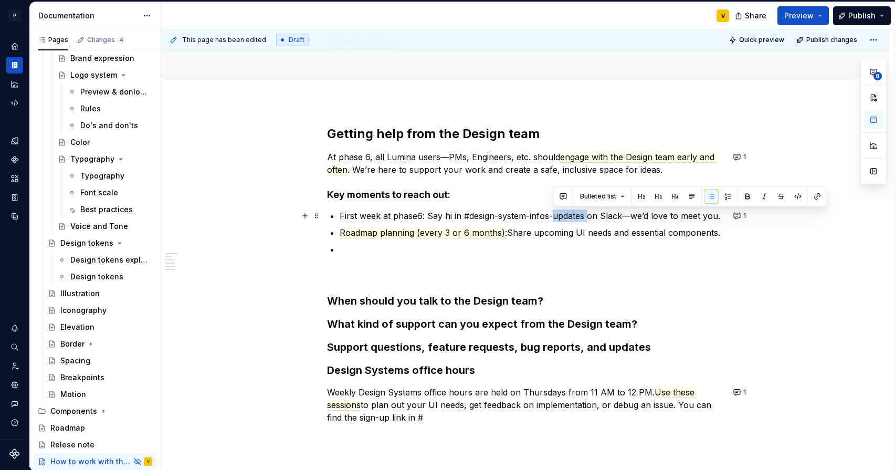
drag, startPoint x: 553, startPoint y: 215, endPoint x: 588, endPoint y: 216, distance: 35.2
click at [588, 216] on p "First week at phase6: Say hi in #design-system-infos-updates on Slack—we’d love…" at bounding box center [532, 216] width 384 height 13
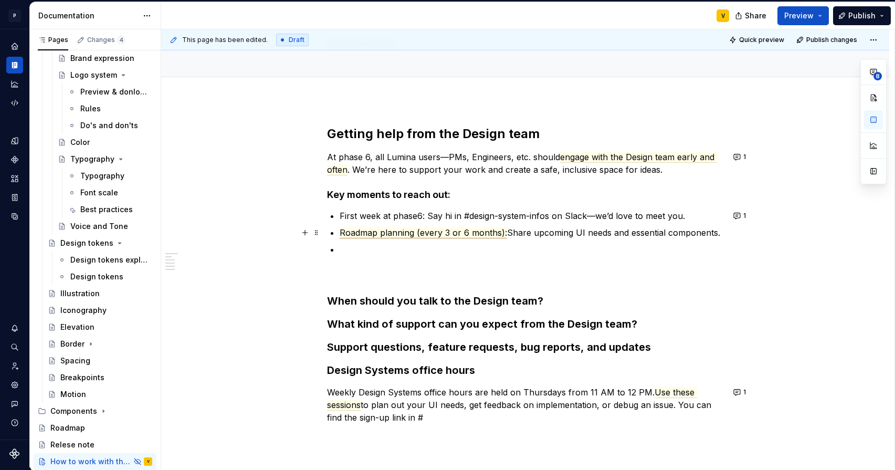
click at [414, 234] on span "Roadmap planning (every 3 or 6 months):" at bounding box center [424, 232] width 168 height 11
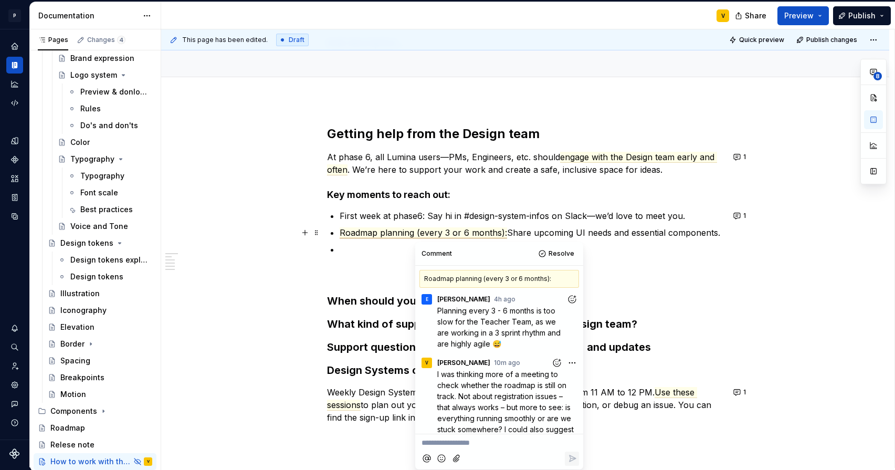
scroll to position [28, 0]
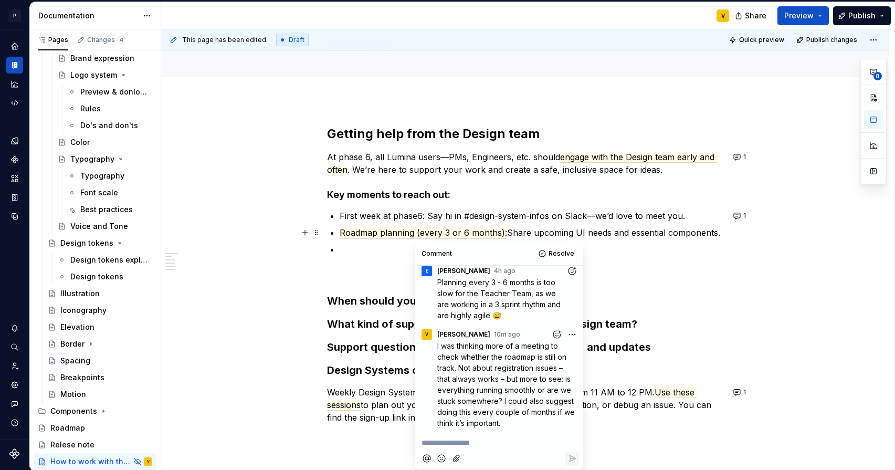
click at [527, 234] on p "Roadmap planning (every 3 or 6 months): Share upcoming UI needs and essential c…" at bounding box center [532, 232] width 384 height 13
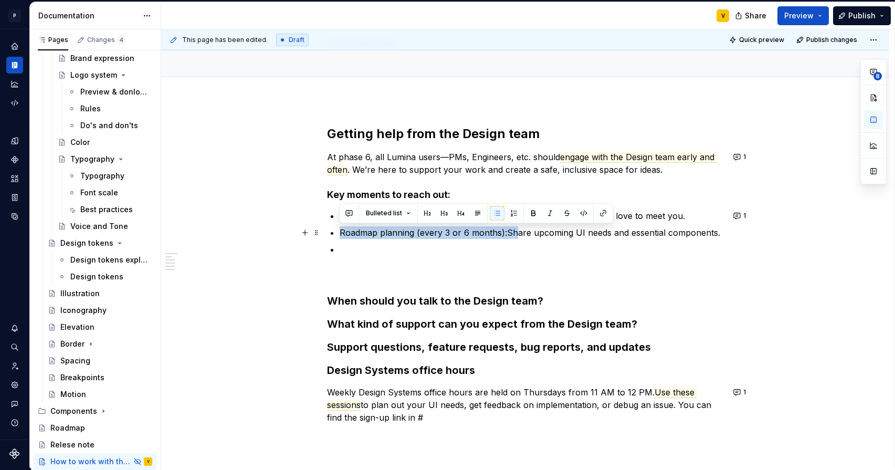
drag, startPoint x: 510, startPoint y: 233, endPoint x: 728, endPoint y: 235, distance: 217.4
click at [728, 235] on div "Getting help from the Design team At phase 6, all Lumina users—PMs, Engineers, …" at bounding box center [525, 338] width 728 height 477
click at [725, 236] on div "Getting help from the Design team At phase 6, all Lumina users—PMs, Engineers, …" at bounding box center [525, 338] width 728 height 477
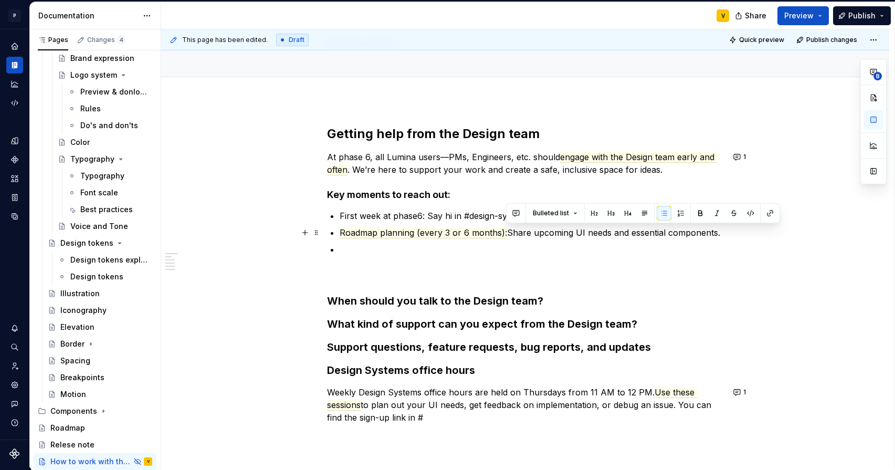
drag, startPoint x: 705, startPoint y: 235, endPoint x: 506, endPoint y: 234, distance: 199.0
click at [506, 234] on p "Roadmap planning (every 3 or 6 months): Share upcoming UI needs and essential c…" at bounding box center [532, 232] width 384 height 13
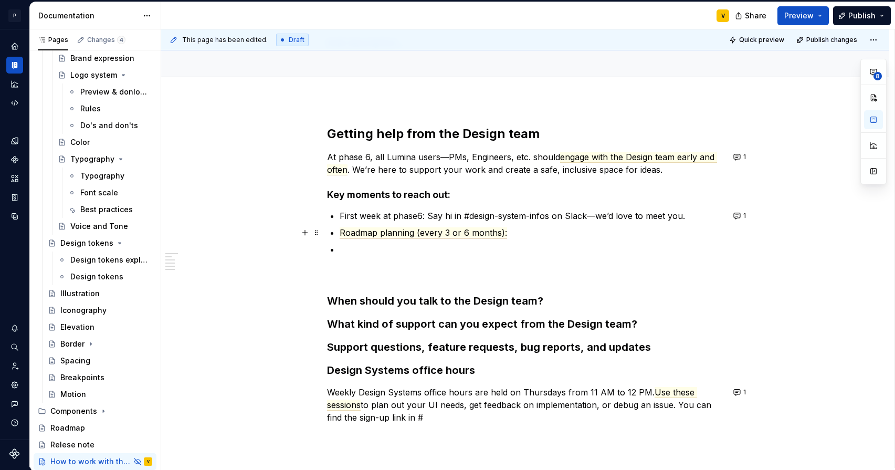
click at [340, 233] on span "Roadmap planning (every 3 or 6 months):" at bounding box center [424, 232] width 168 height 11
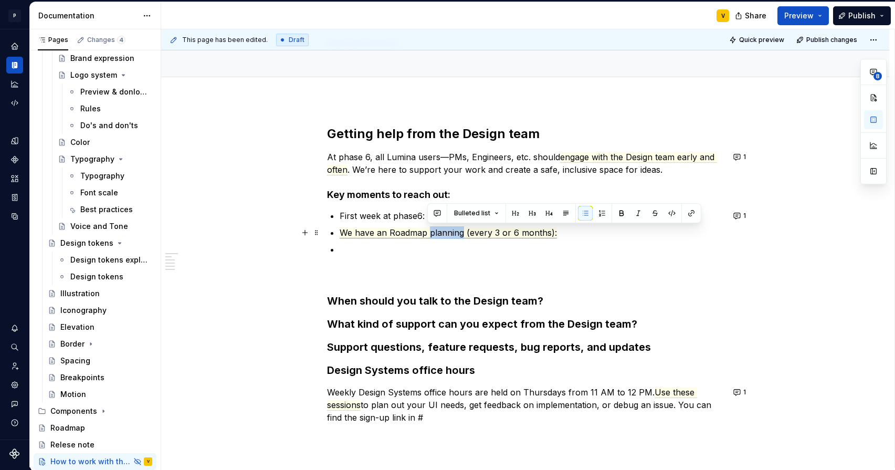
drag, startPoint x: 427, startPoint y: 233, endPoint x: 462, endPoint y: 235, distance: 34.2
click at [462, 235] on span "We have an Roadmap planning (every 3 or 6 months):" at bounding box center [448, 232] width 217 height 11
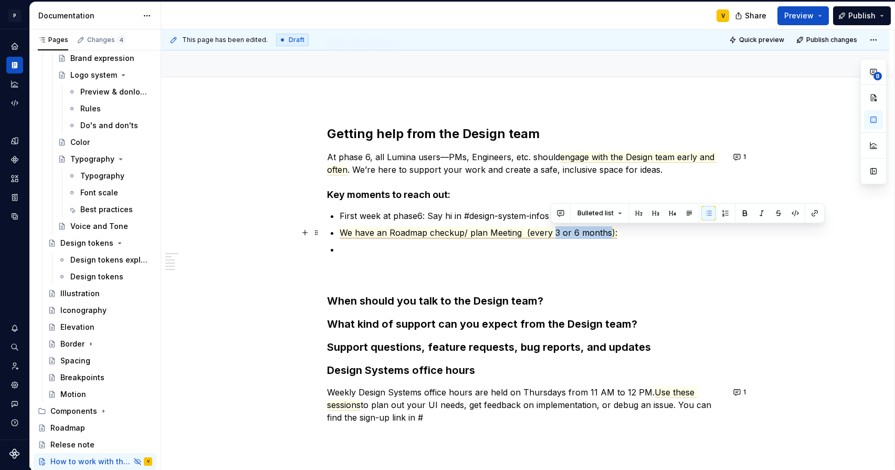
drag, startPoint x: 551, startPoint y: 232, endPoint x: 608, endPoint y: 235, distance: 56.3
click at [608, 235] on span "We have an Roadmap checkup/ plan Meeting (every 3 or 6 months):" at bounding box center [479, 232] width 278 height 11
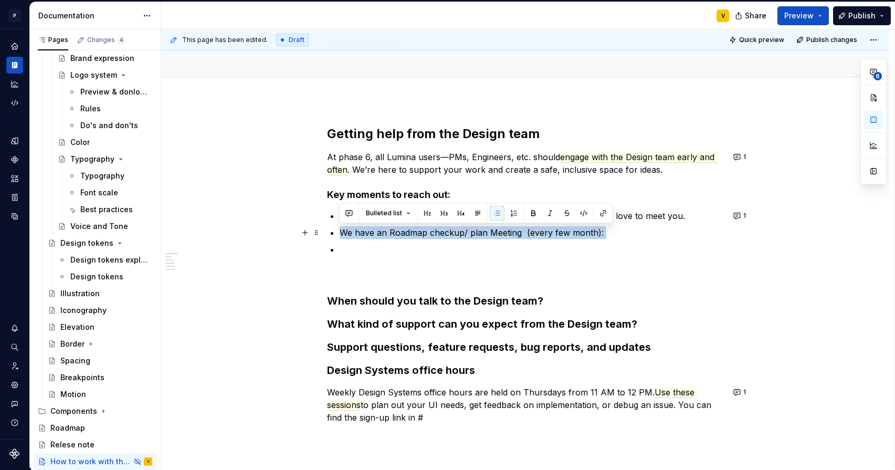
drag, startPoint x: 611, startPoint y: 237, endPoint x: 332, endPoint y: 230, distance: 278.4
click at [340, 230] on li "We have an Roadmap checkup/ plan Meeting (every few month):" at bounding box center [532, 232] width 384 height 13
copy p "We have an Roadmap checkup/ plan Meeting (every few month):"
click at [593, 237] on span "We have an Roadmap checkup/ plan Meeting (every few month):" at bounding box center [472, 232] width 264 height 11
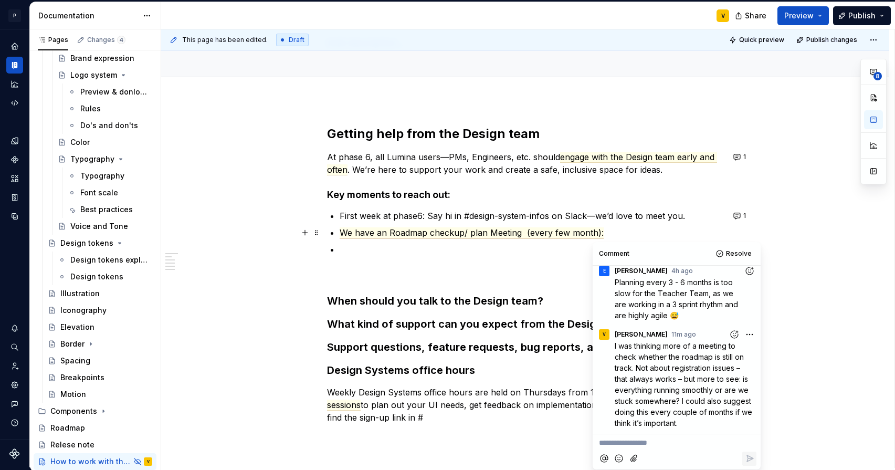
click at [596, 234] on span "We have an Roadmap checkup/ plan Meeting (every few month):" at bounding box center [472, 232] width 264 height 11
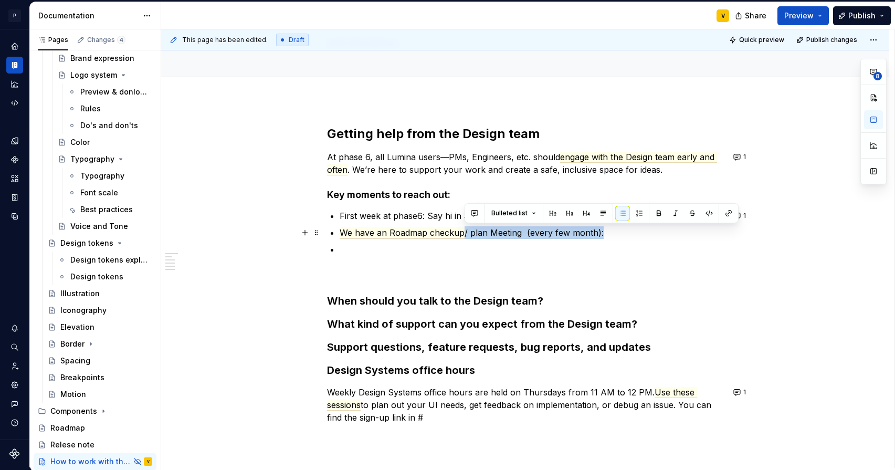
drag, startPoint x: 596, startPoint y: 234, endPoint x: 481, endPoint y: 247, distance: 116.2
click at [466, 237] on span "We have an Roadmap checkup/ plan Meeting (every few month):" at bounding box center [472, 232] width 264 height 11
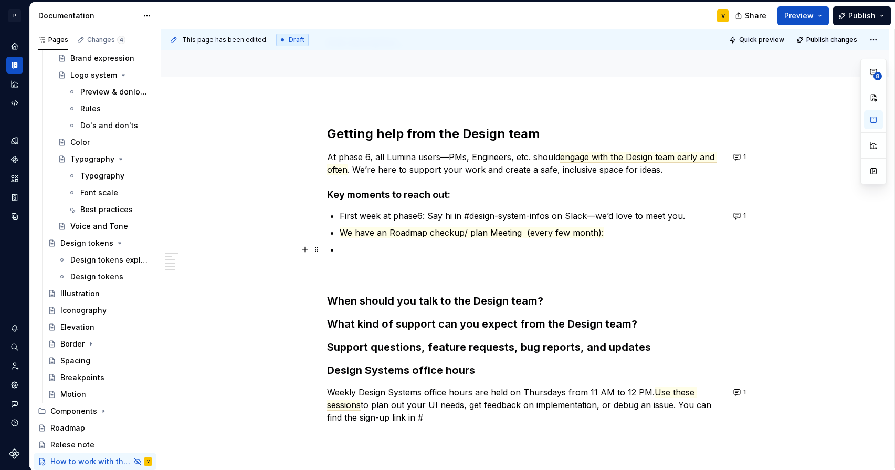
drag, startPoint x: 452, startPoint y: 241, endPoint x: 444, endPoint y: 237, distance: 8.5
click at [452, 241] on ul "First week at phase6: Say hi in #design-system-infos on Slack—we’d love to meet…" at bounding box center [532, 245] width 384 height 71
click at [425, 233] on span "We have an Roadmap checkup/ plan Meeting (every few month):" at bounding box center [472, 232] width 264 height 11
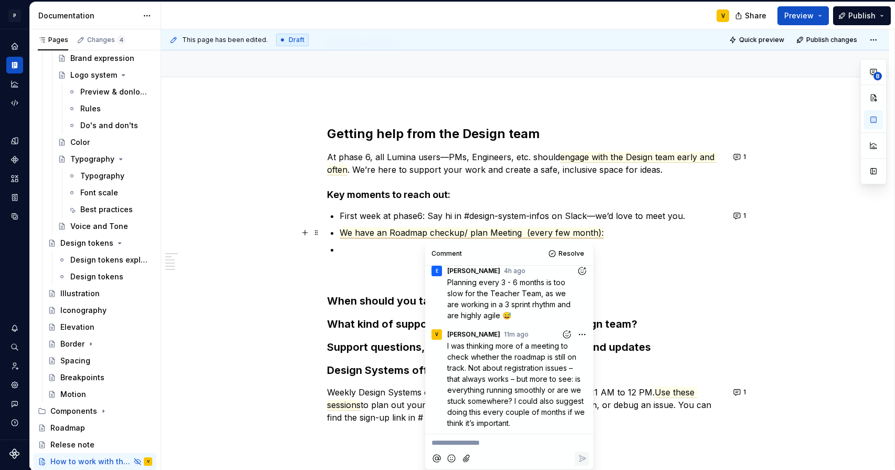
click at [609, 236] on p "We have an Roadmap checkup/ plan Meeting (every few month):" at bounding box center [532, 232] width 384 height 13
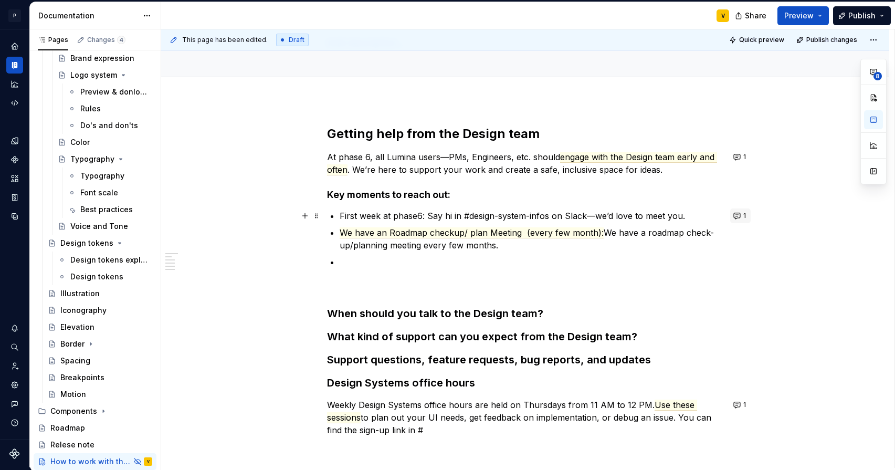
click at [734, 213] on button "1" at bounding box center [741, 215] width 20 height 15
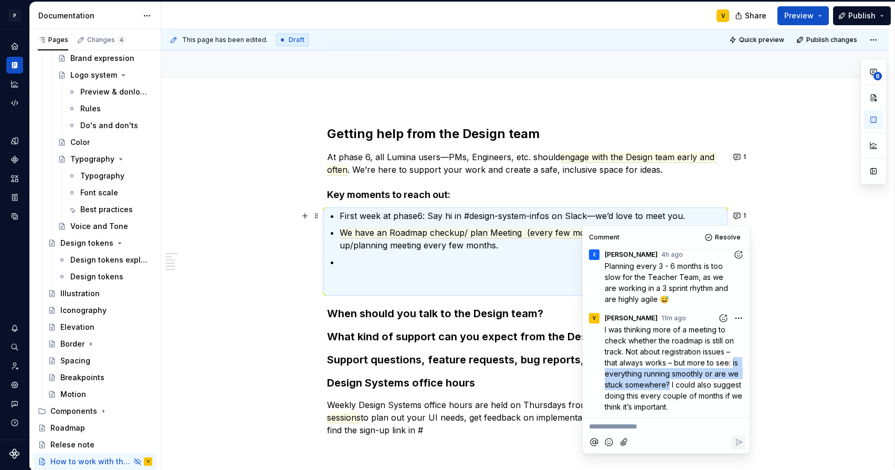
drag, startPoint x: 607, startPoint y: 373, endPoint x: 683, endPoint y: 385, distance: 77.1
click at [683, 385] on div "I was thinking more of a meeting to check whether the roadmap is still on track…" at bounding box center [666, 368] width 159 height 88
copy span "is everything running smoothly or are we stuck somewhere?"
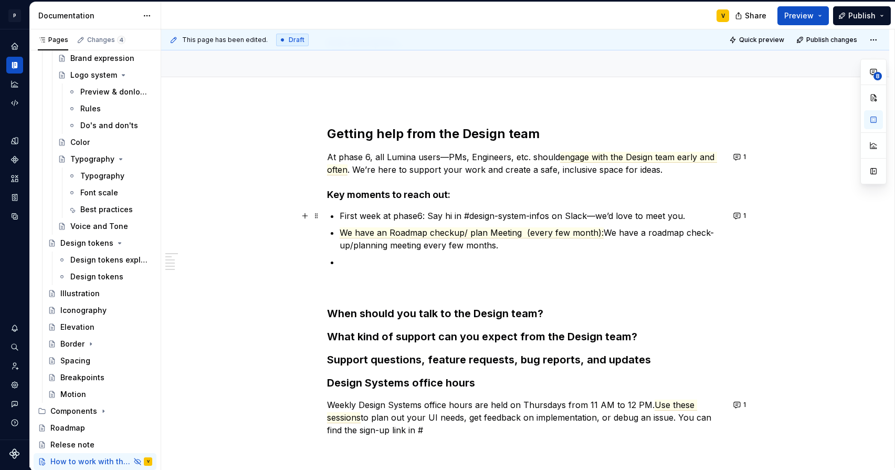
click at [505, 264] on p at bounding box center [532, 275] width 384 height 38
drag, startPoint x: 503, startPoint y: 250, endPoint x: 337, endPoint y: 231, distance: 167.0
click at [337, 231] on div "Getting help from the Design team At phase 6, all Lumina users—PMs, Engineers, …" at bounding box center [525, 281] width 397 height 311
click at [365, 265] on p at bounding box center [532, 275] width 384 height 38
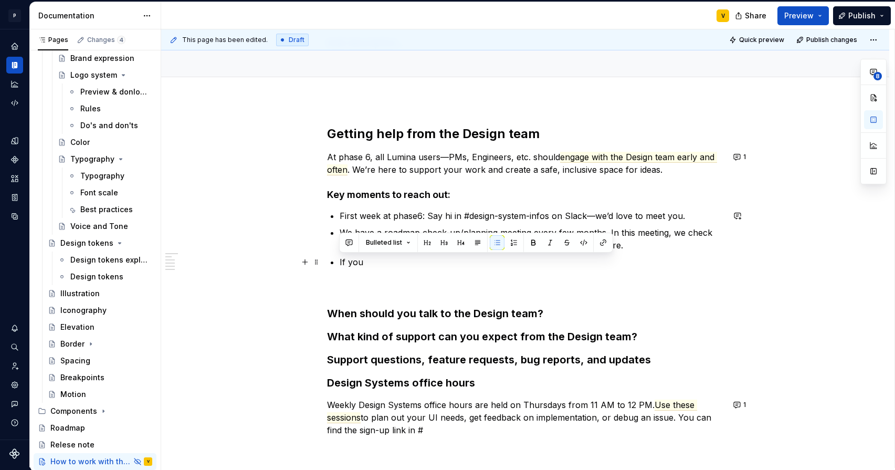
drag, startPoint x: 369, startPoint y: 264, endPoint x: 339, endPoint y: 260, distance: 29.6
click at [340, 260] on p "If you" at bounding box center [532, 275] width 384 height 38
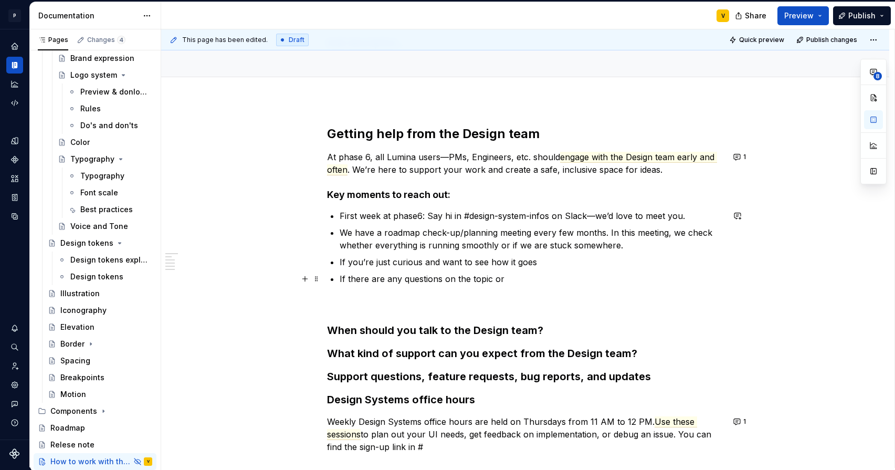
click at [504, 277] on p "If there are any questions on the topic or" at bounding box center [532, 292] width 384 height 38
click at [507, 279] on p "If there are any questions on the topic or Comments" at bounding box center [532, 292] width 384 height 38
click at [545, 275] on p "If there are any questions on the topic or comments" at bounding box center [532, 292] width 384 height 38
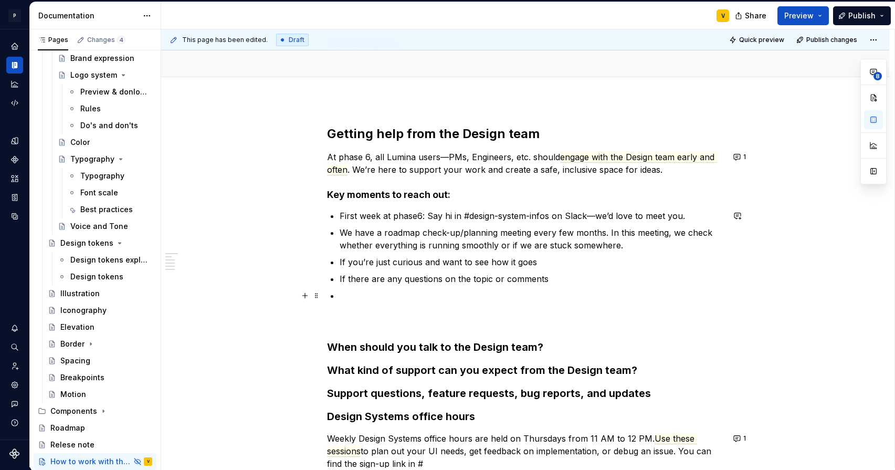
click at [358, 301] on p at bounding box center [532, 308] width 384 height 38
click at [513, 306] on p "If something is wrong, outdated, or broken" at bounding box center [532, 308] width 384 height 38
click at [741, 157] on button "1" at bounding box center [741, 157] width 20 height 15
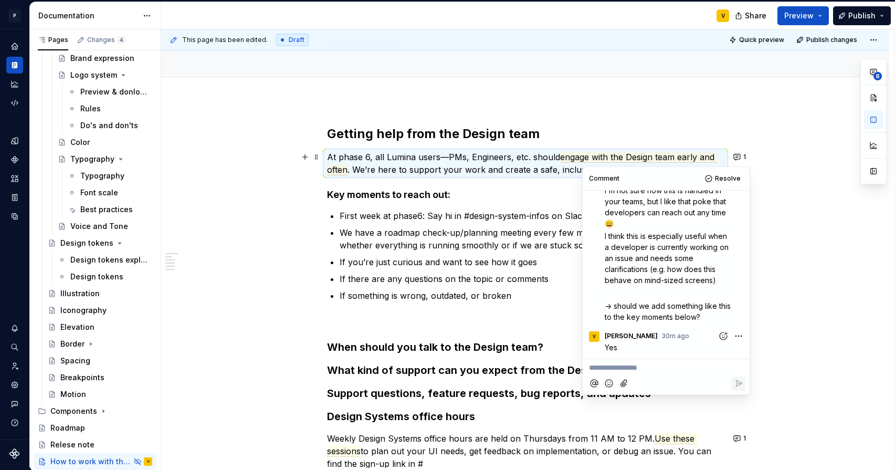
scroll to position [56, 0]
click at [364, 183] on div "Getting help from the Design team At phase 6, all Lumina users—PMs, Engineers, …" at bounding box center [525, 298] width 397 height 345
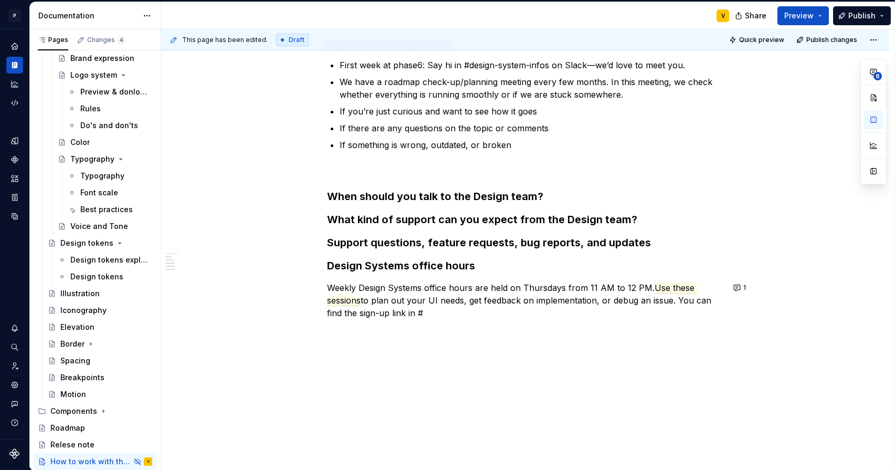
scroll to position [231, 0]
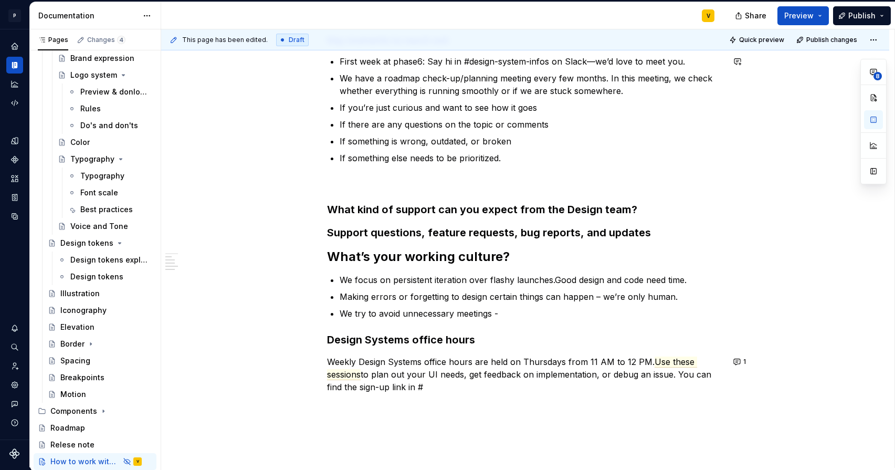
type textarea "*"
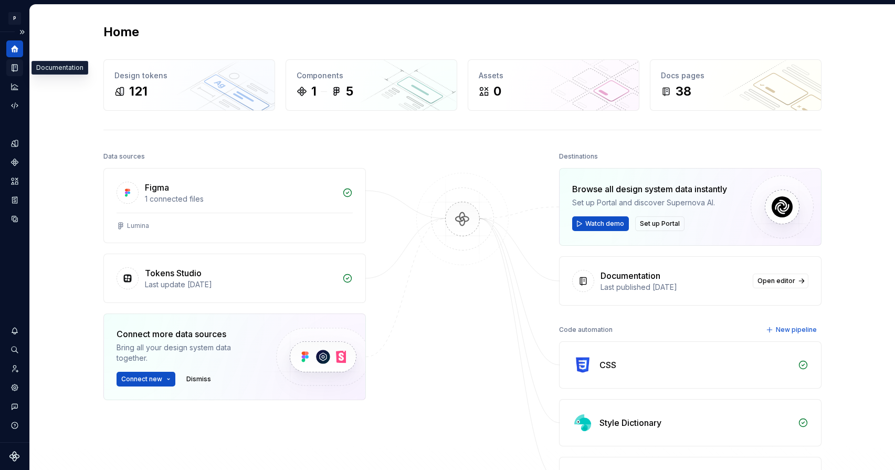
click at [16, 71] on icon "Documentation" at bounding box center [14, 67] width 9 height 9
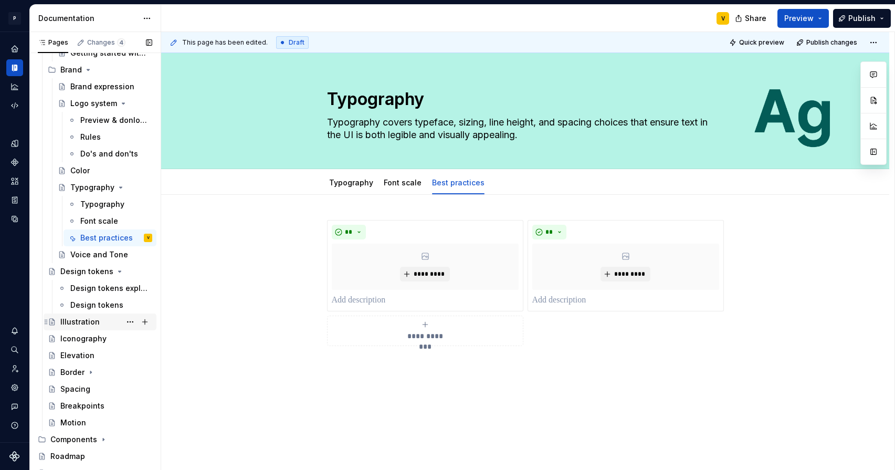
scroll to position [259, 0]
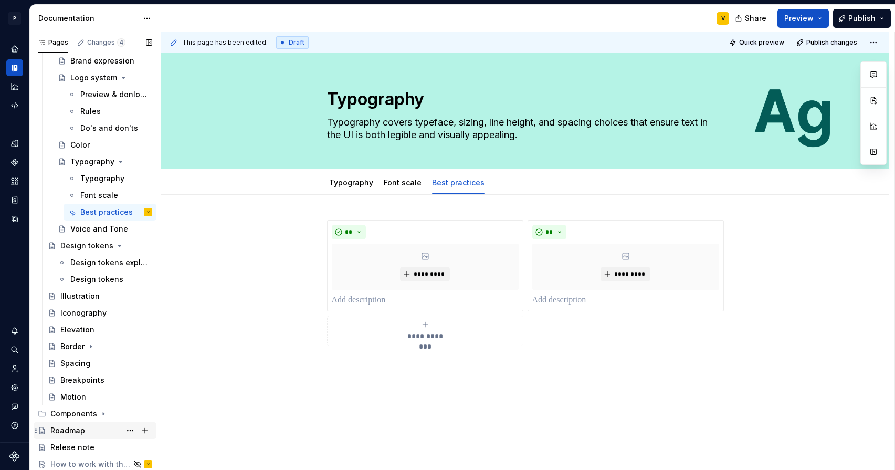
click at [65, 430] on div "Roadmap" at bounding box center [67, 430] width 35 height 11
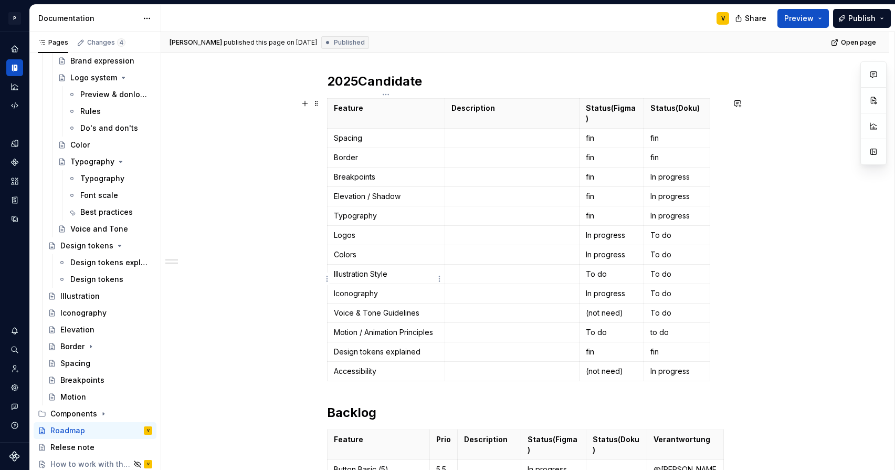
scroll to position [149, 0]
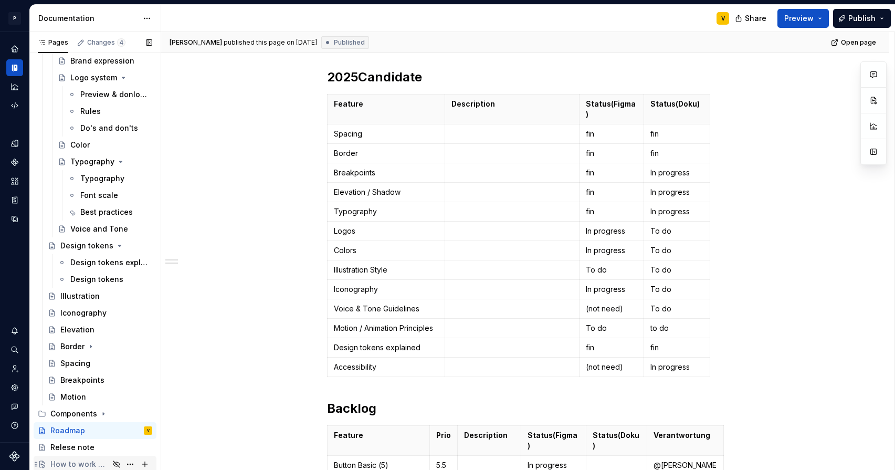
click at [112, 466] on icon "Page tree" at bounding box center [116, 464] width 8 height 8
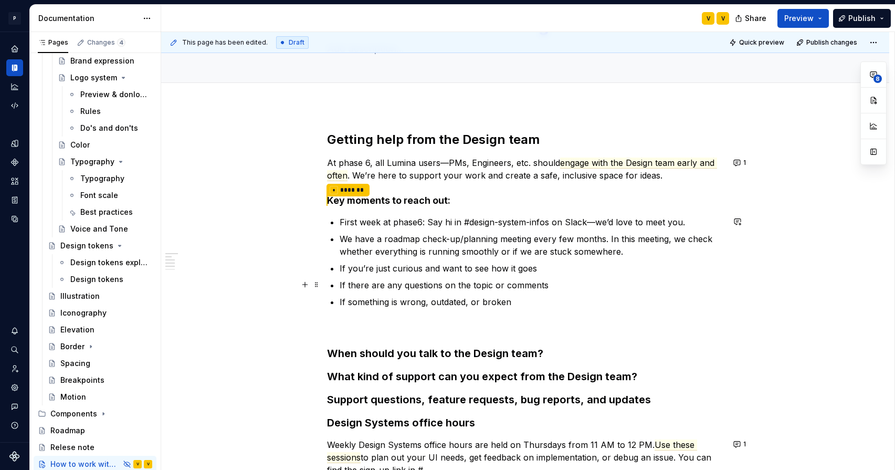
scroll to position [102, 0]
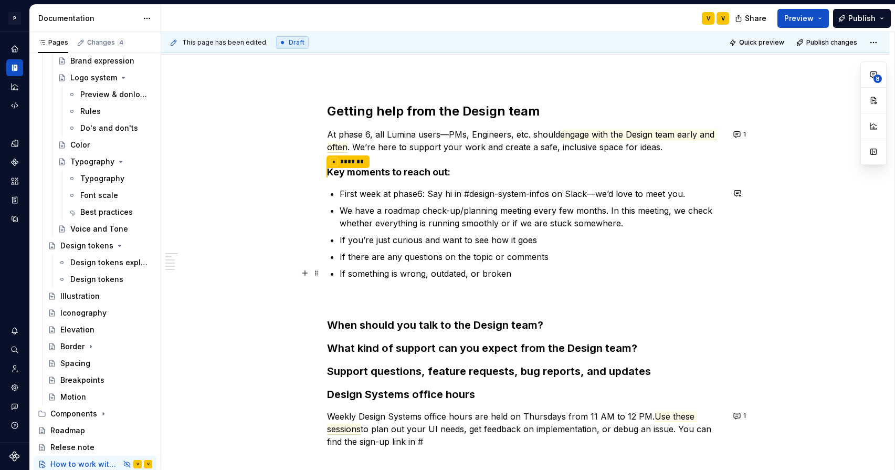
type textarea "*"
click at [519, 274] on p "If something is wrong, outdated, or broken" at bounding box center [532, 286] width 384 height 38
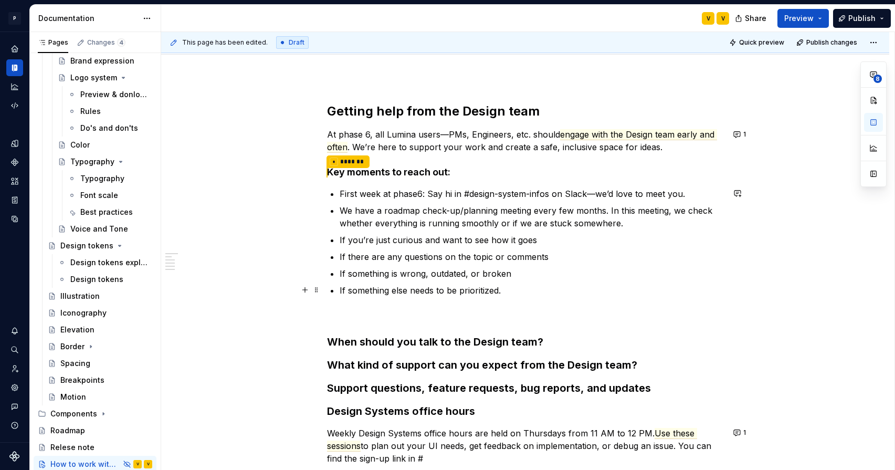
click at [501, 297] on p "If something else needs to be prioritized." at bounding box center [532, 303] width 384 height 38
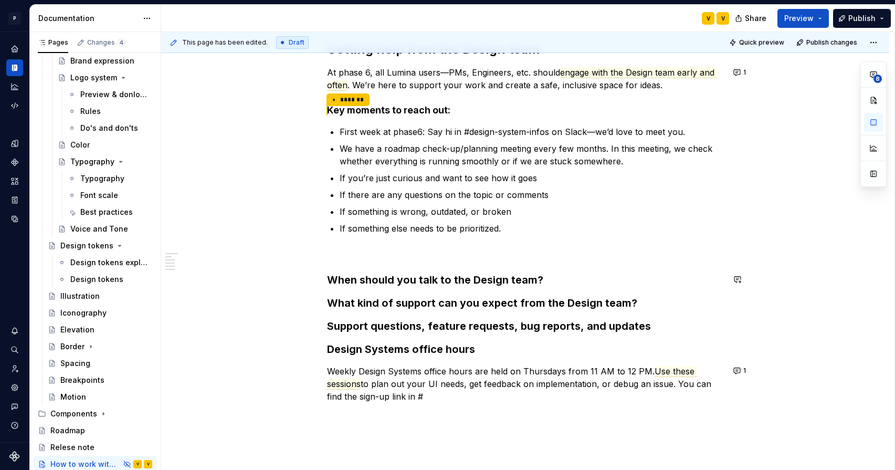
scroll to position [174, 0]
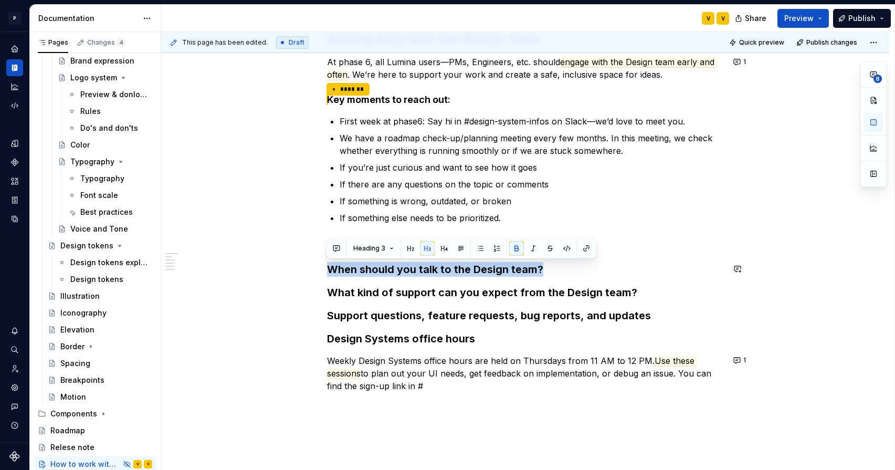
drag, startPoint x: 548, startPoint y: 268, endPoint x: 253, endPoint y: 255, distance: 295.4
click at [253, 255] on div "Getting help from the Design team At phase 6, all Lumina users—PMs, Engineers, …" at bounding box center [525, 275] width 728 height 541
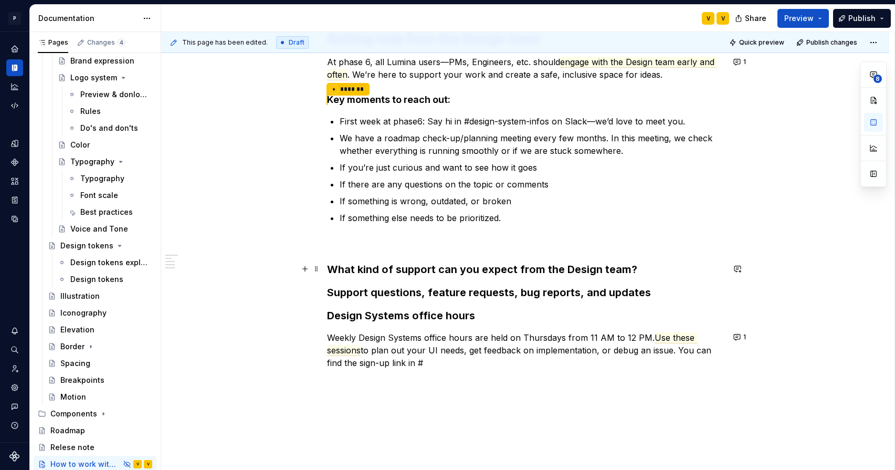
click at [634, 270] on h3 "What kind of support can you expect from the Design team?" at bounding box center [525, 269] width 397 height 15
click at [649, 295] on h3 "Support questions, feature requests, bug reports, and updates" at bounding box center [525, 292] width 397 height 15
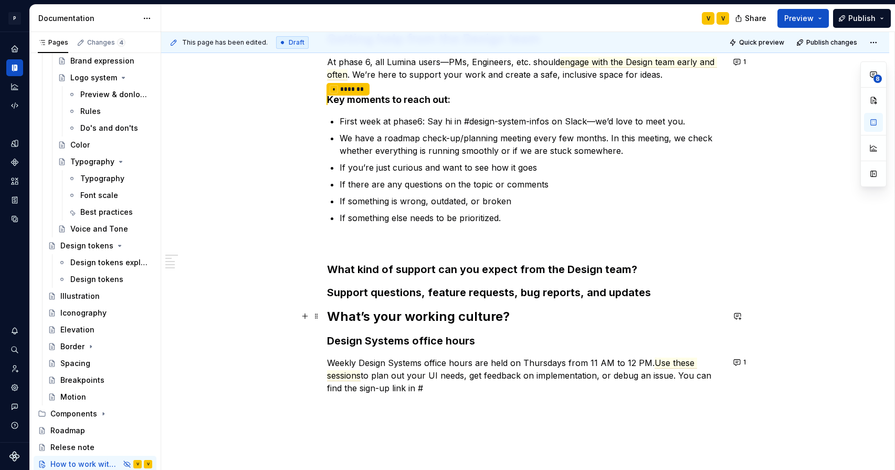
click at [518, 314] on h2 "What’s your working culture?" at bounding box center [525, 316] width 397 height 17
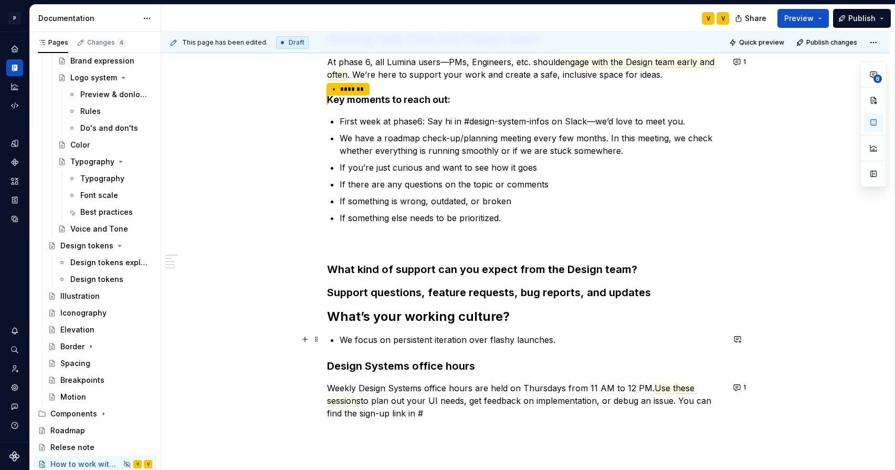
click at [556, 339] on p "We focus on persistent iteration over flashy launches." at bounding box center [532, 339] width 384 height 13
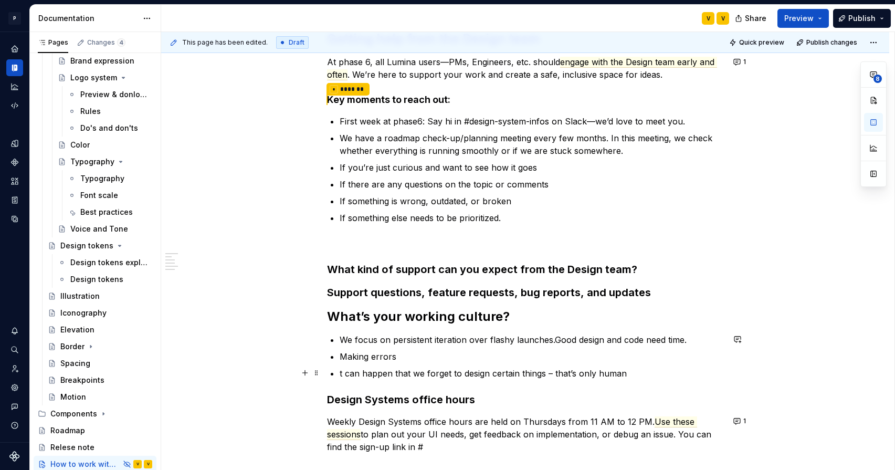
click at [340, 373] on p "t can happen that we forget to design certain things – that’s only human" at bounding box center [532, 373] width 384 height 13
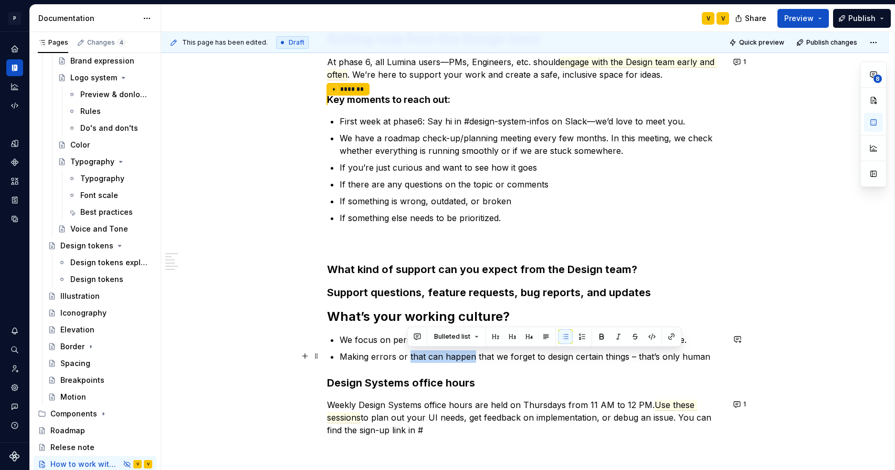
drag, startPoint x: 470, startPoint y: 357, endPoint x: 406, endPoint y: 359, distance: 63.6
click at [406, 359] on p "Making errors or that can happen that we forget to design certain things – that…" at bounding box center [532, 356] width 384 height 13
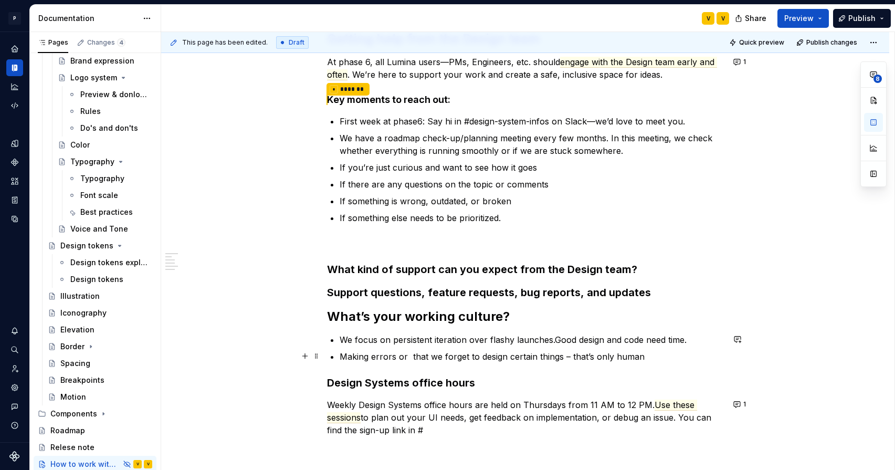
click at [561, 358] on p "Making errors or that we forget to design certain things – that’s only human" at bounding box center [532, 356] width 384 height 13
click at [619, 356] on p "Making errors or that we forget to design certain things can happen – that’s on…" at bounding box center [532, 356] width 384 height 13
click at [658, 354] on p "Making errors or that we forget to design certain things can happen – we that’s…" at bounding box center [532, 356] width 384 height 13
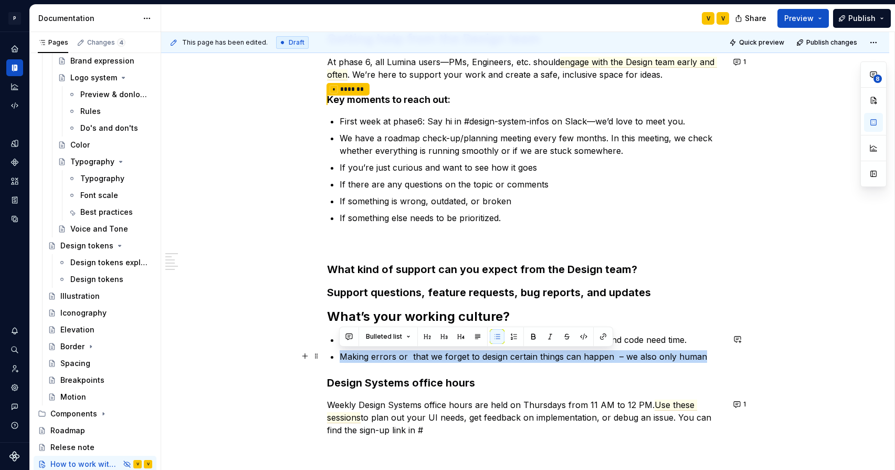
drag, startPoint x: 591, startPoint y: 362, endPoint x: 336, endPoint y: 353, distance: 255.4
click at [336, 353] on div "Getting help from the Design team At phase 6, all Lumina users—PMs, Engineers, …" at bounding box center [525, 233] width 397 height 406
copy p "Making errors or that we forget to design certain things can happen – we also o…"
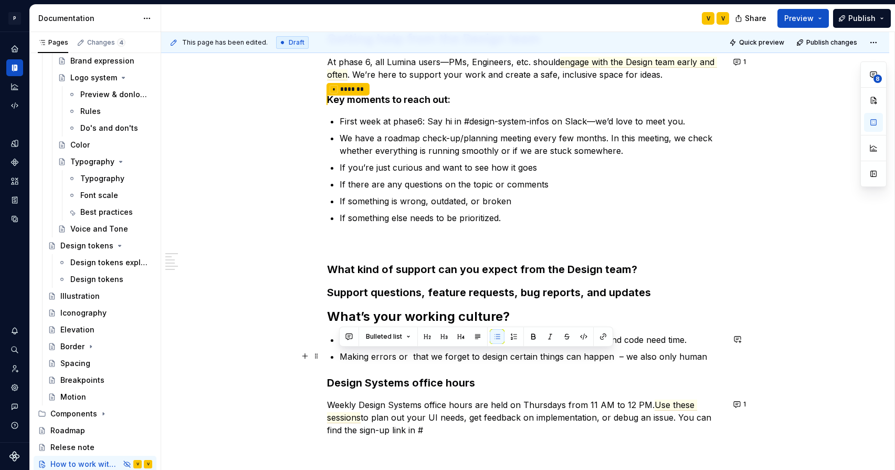
drag, startPoint x: 664, startPoint y: 348, endPoint x: 673, endPoint y: 351, distance: 9.5
click at [665, 348] on ul "We focus on persistent iteration over flashy launches.Good design and code need…" at bounding box center [532, 347] width 384 height 29
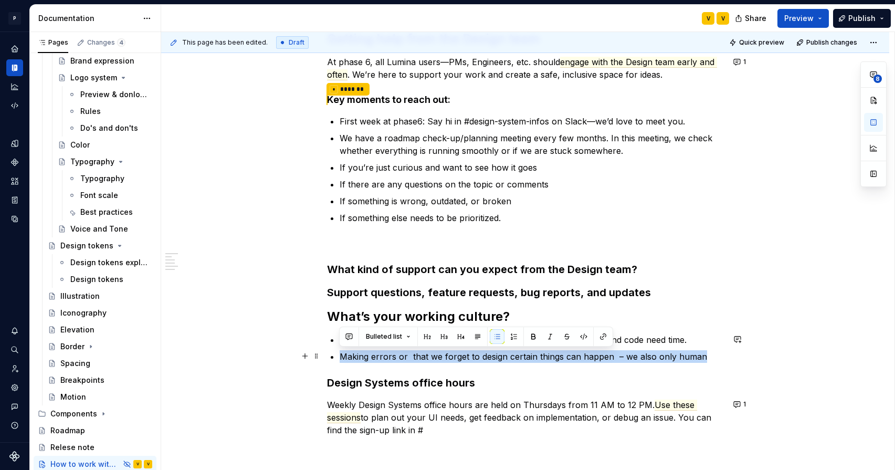
drag, startPoint x: 615, startPoint y: 362, endPoint x: 326, endPoint y: 354, distance: 289.0
click at [327, 354] on div "Getting help from the Design team At phase 6, all Lumina users—PMs, Engineers, …" at bounding box center [525, 233] width 397 height 406
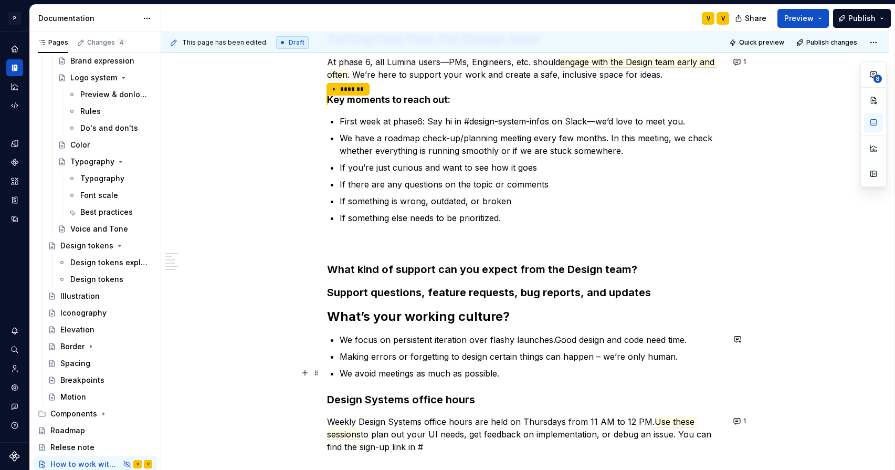
click at [504, 373] on p "We avoid meetings as much as possible." at bounding box center [532, 373] width 384 height 13
click at [498, 374] on p "We avoid meetings as much as possible-" at bounding box center [532, 373] width 384 height 13
click at [506, 371] on p "We avoid meetings as much as possible -" at bounding box center [532, 373] width 384 height 13
click at [511, 372] on p "We avoid meetings as much as possible -" at bounding box center [532, 373] width 384 height 13
drag, startPoint x: 340, startPoint y: 372, endPoint x: 508, endPoint y: 370, distance: 168.6
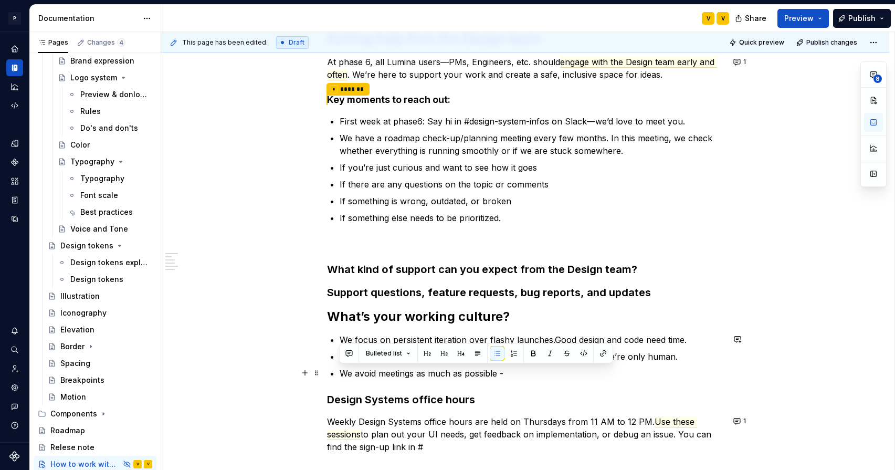
click at [508, 370] on p "We avoid meetings as much as possible -" at bounding box center [532, 373] width 384 height 13
click at [505, 378] on p "We avoid meetings as much as possible -" at bounding box center [532, 373] width 384 height 13
click at [498, 374] on p "We avoid meetings as much as possible -" at bounding box center [532, 373] width 384 height 13
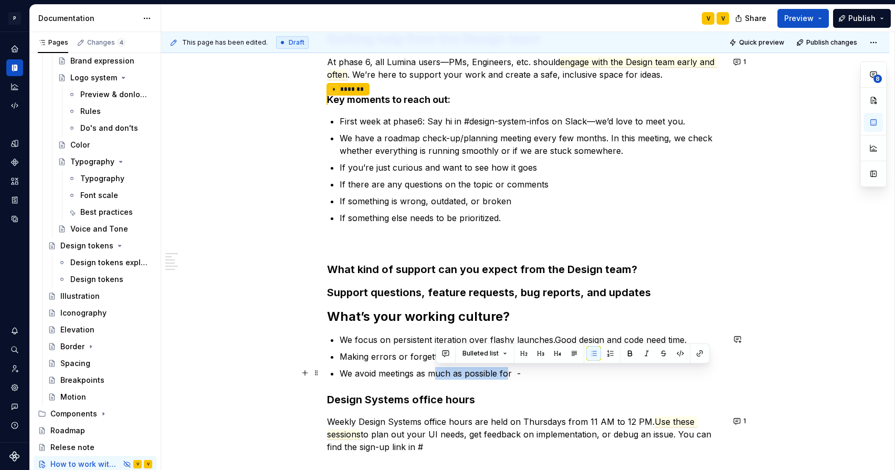
drag, startPoint x: 507, startPoint y: 374, endPoint x: 432, endPoint y: 369, distance: 75.2
click at [432, 369] on p "We avoid meetings as much as possible for -" at bounding box center [532, 373] width 384 height 13
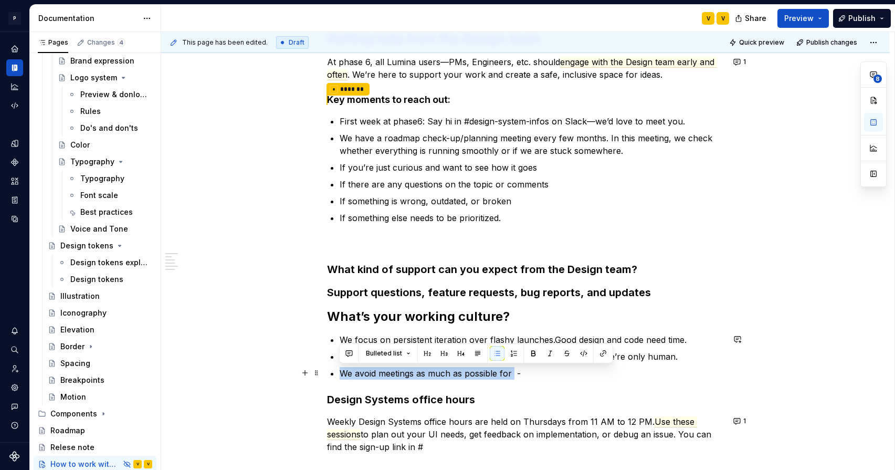
drag, startPoint x: 513, startPoint y: 373, endPoint x: 339, endPoint y: 370, distance: 173.9
click at [340, 371] on p "We avoid meetings as much as possible for -" at bounding box center [532, 373] width 384 height 13
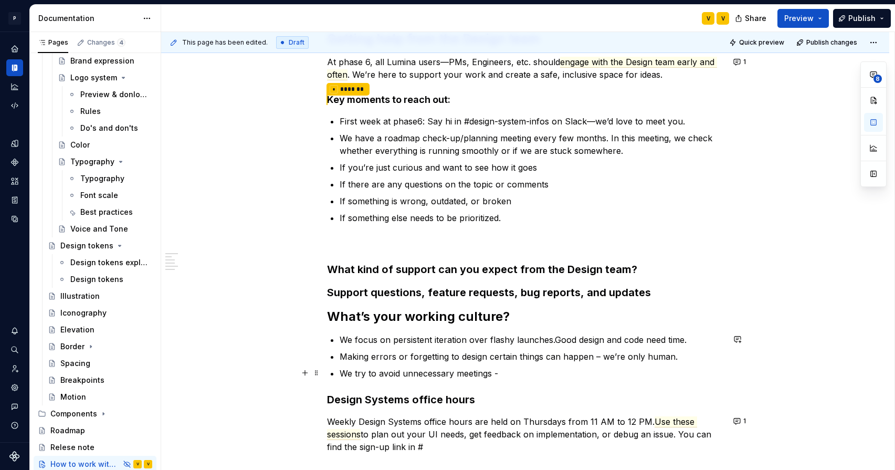
click at [510, 371] on p "We try to avoid unnecessary meetings -" at bounding box center [532, 373] width 384 height 13
type textarea "*"
